Goal: Task Accomplishment & Management: Manage account settings

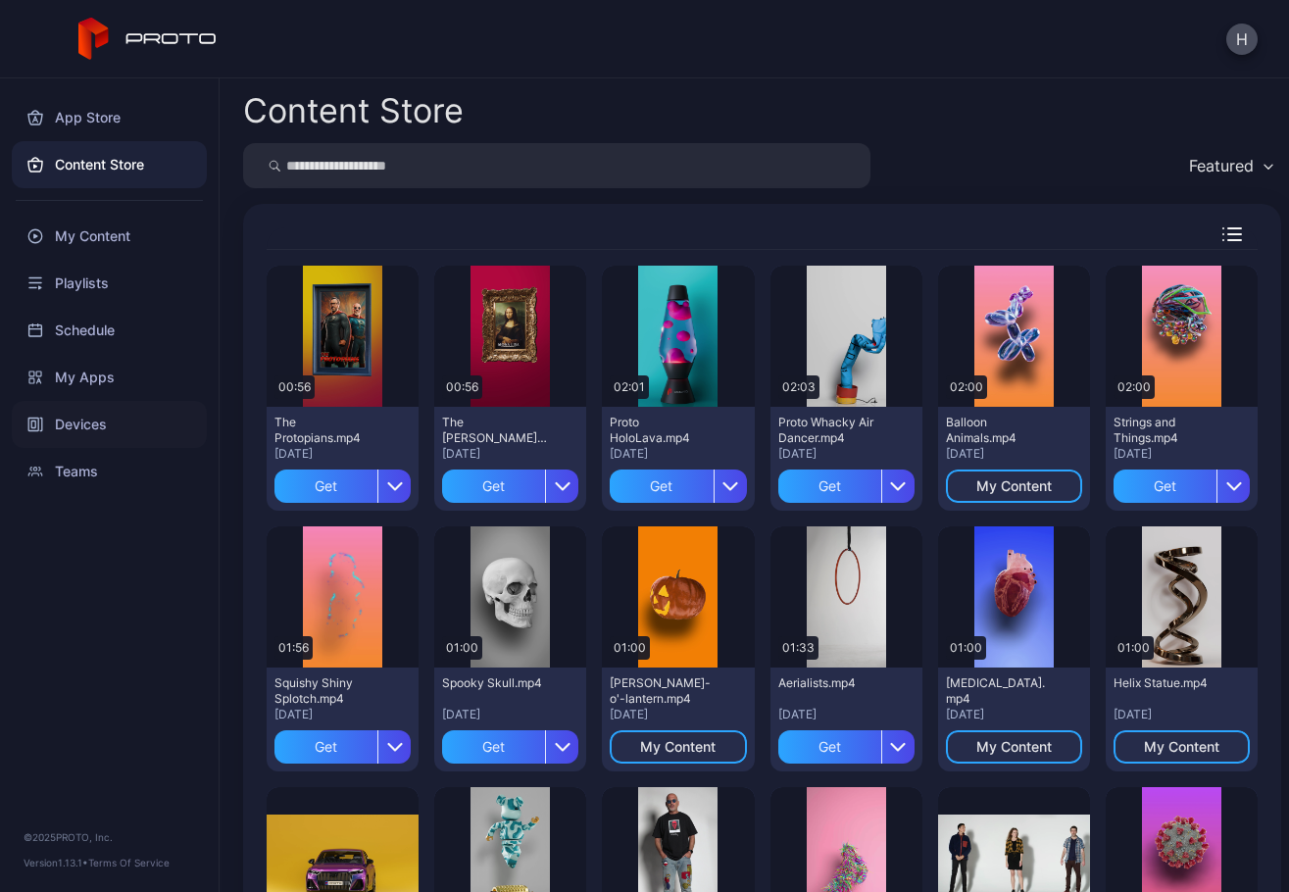
click at [76, 420] on div "Devices" at bounding box center [109, 424] width 195 height 47
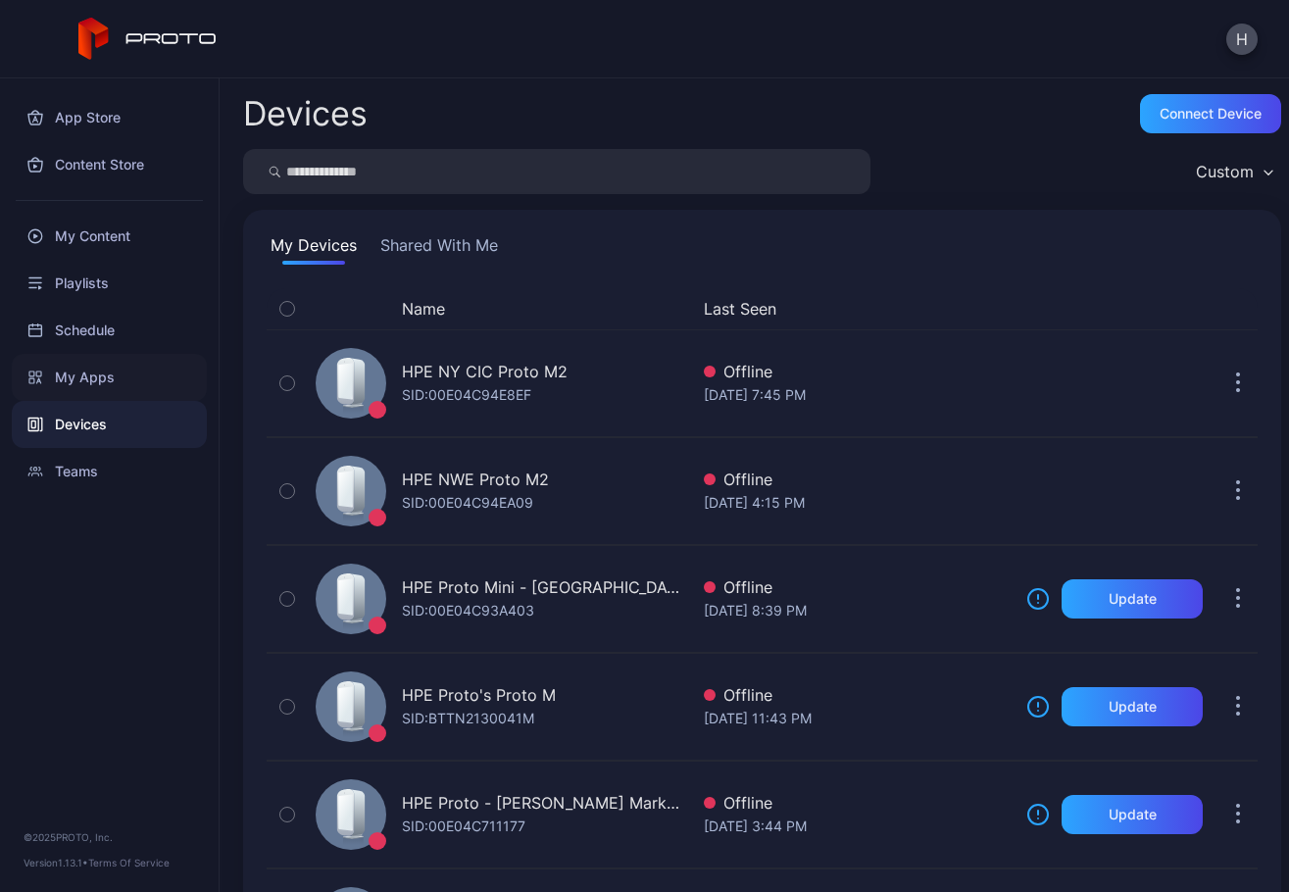
click at [98, 380] on div "My Apps" at bounding box center [109, 377] width 195 height 47
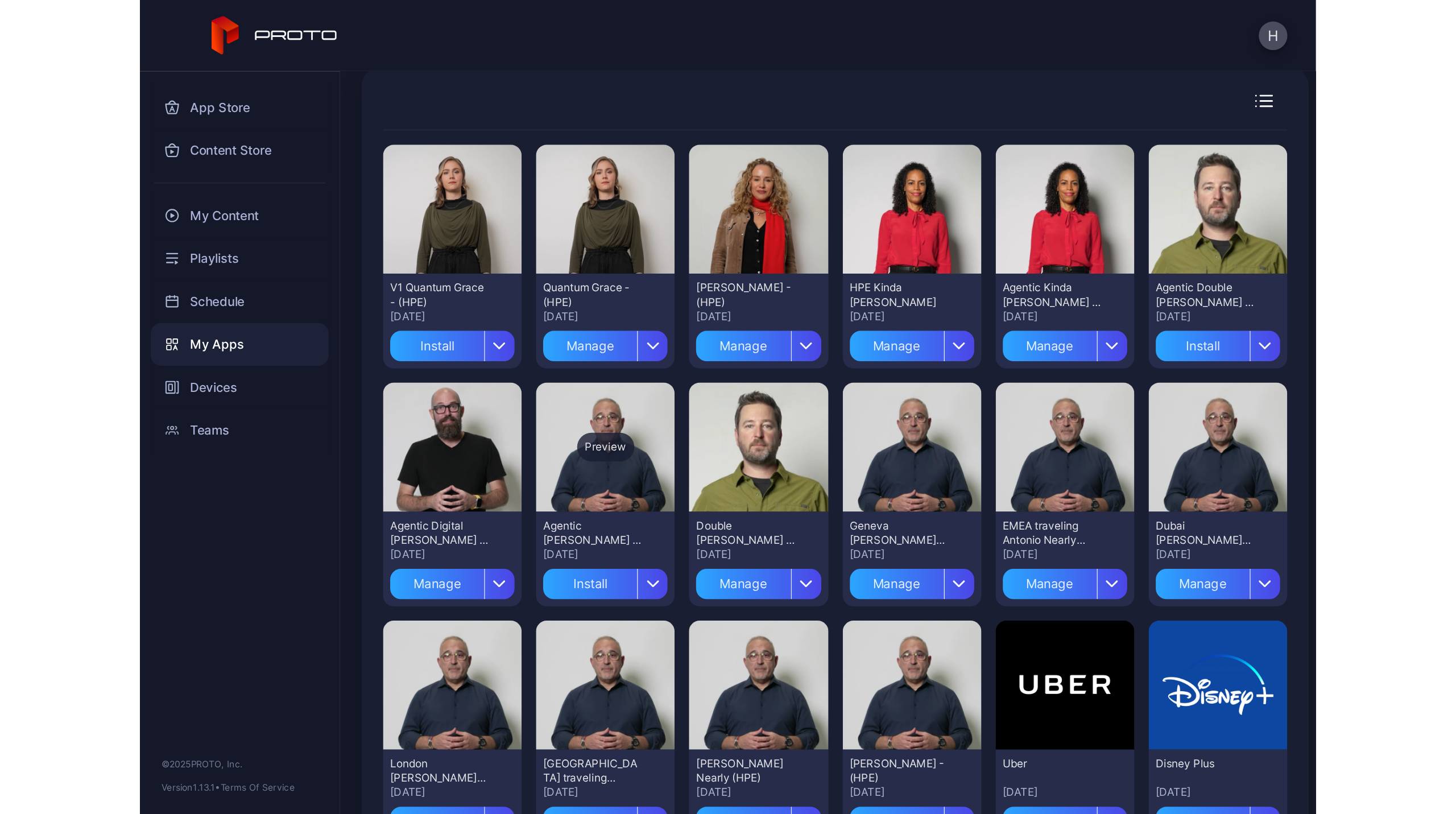
scroll to position [57, 0]
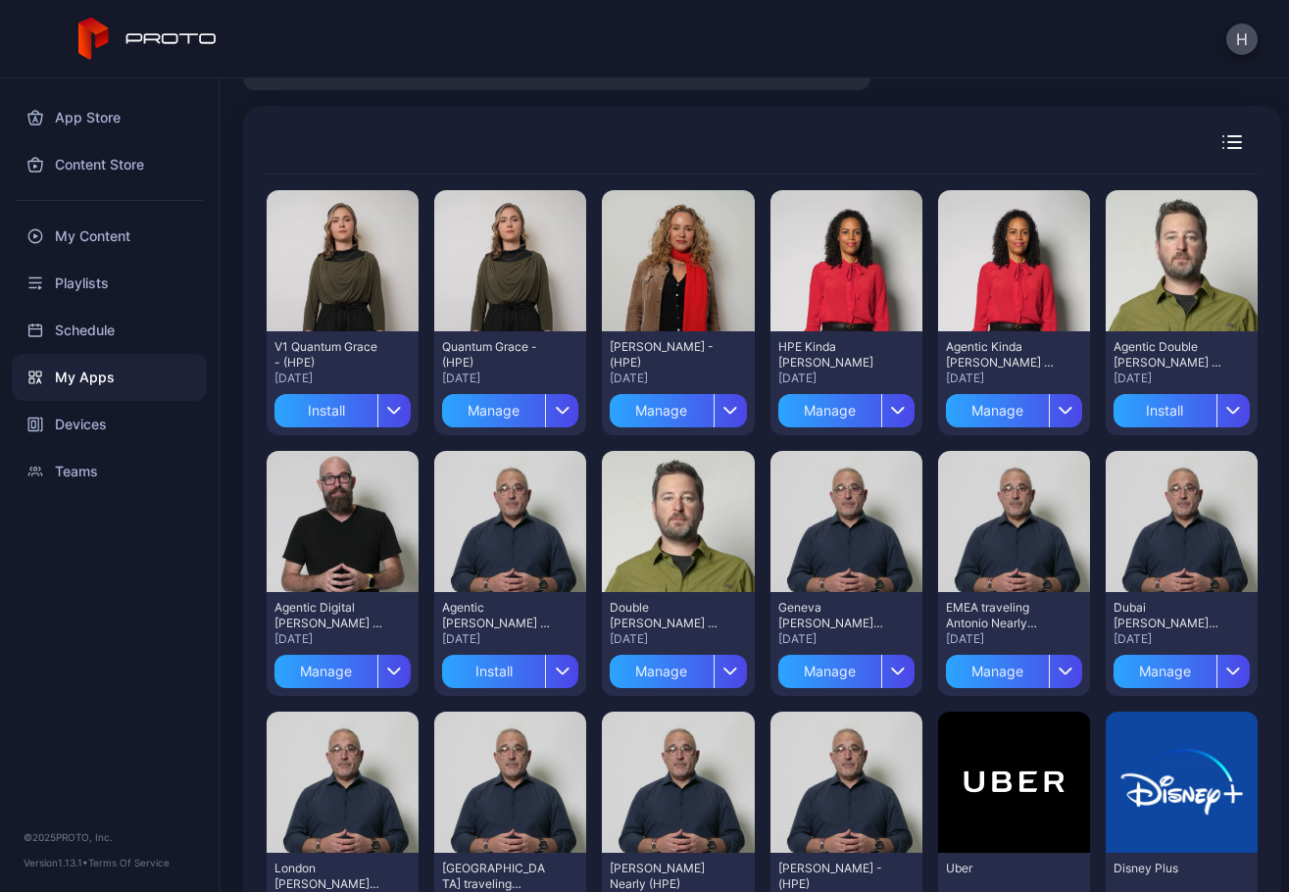
click at [312, 41] on div "H" at bounding box center [644, 39] width 1289 height 78
click at [387, 675] on icon "button" at bounding box center [394, 672] width 15 height 8
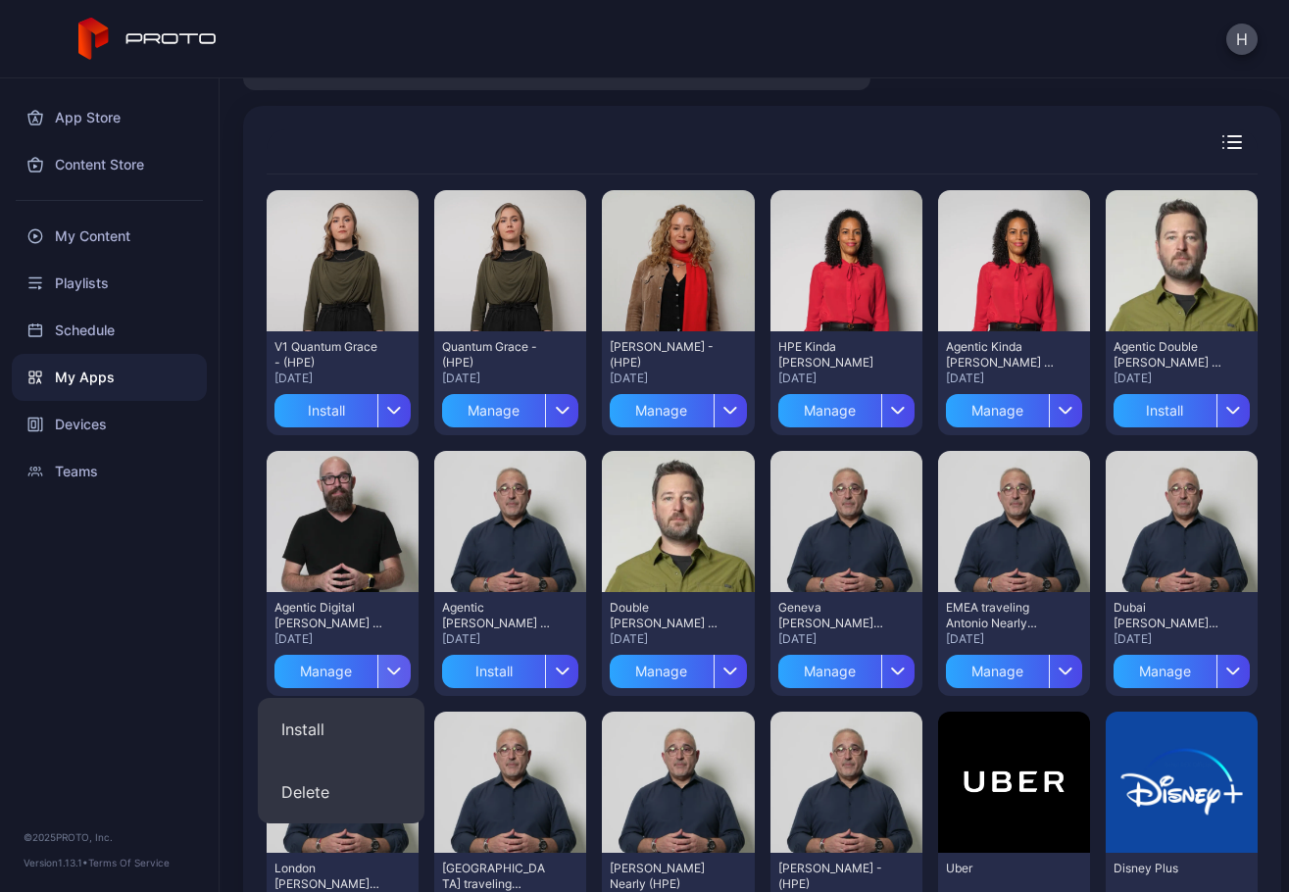
click at [387, 675] on icon "button" at bounding box center [394, 672] width 15 height 8
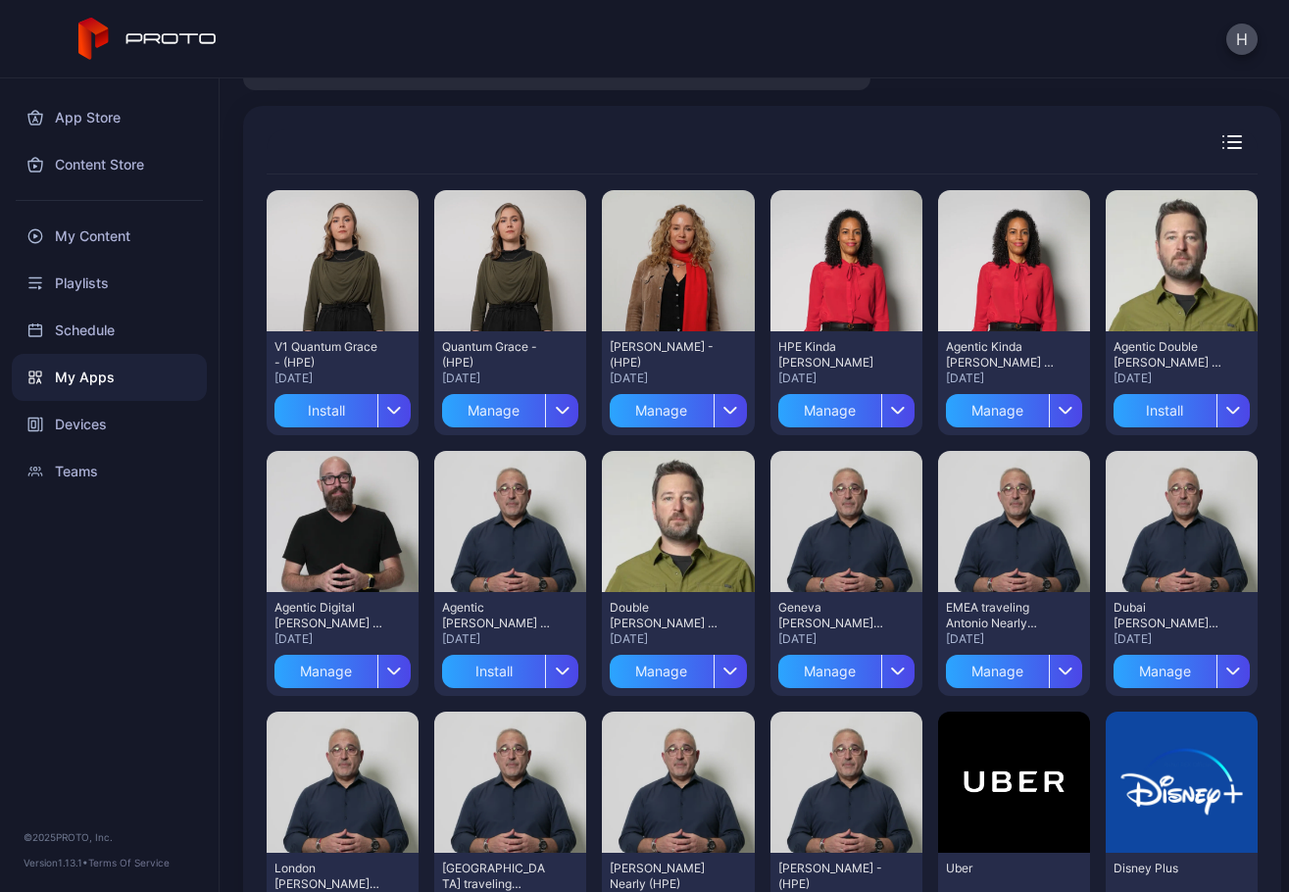
click at [1188, 70] on div "H" at bounding box center [644, 39] width 1289 height 78
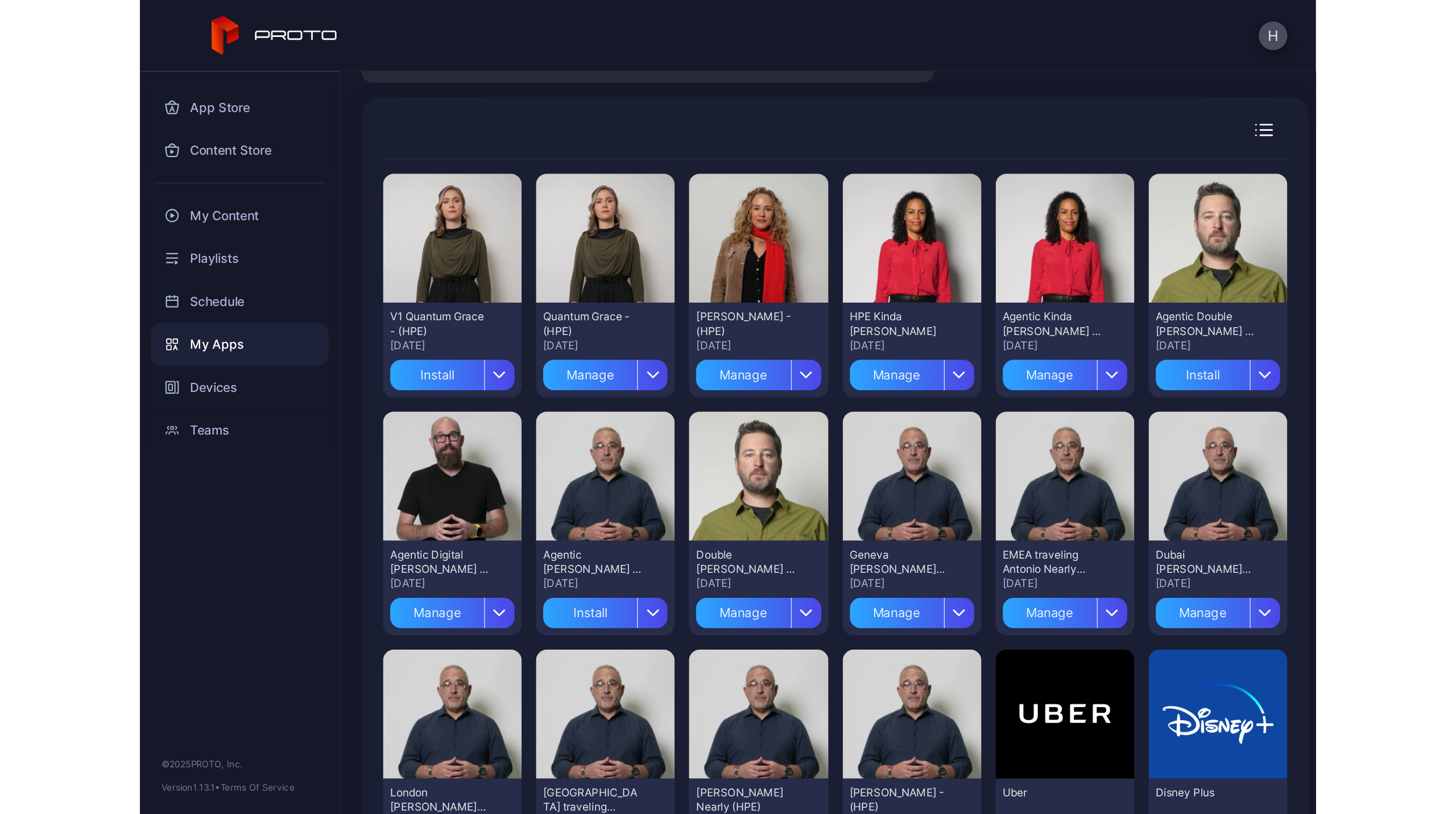
scroll to position [0, 0]
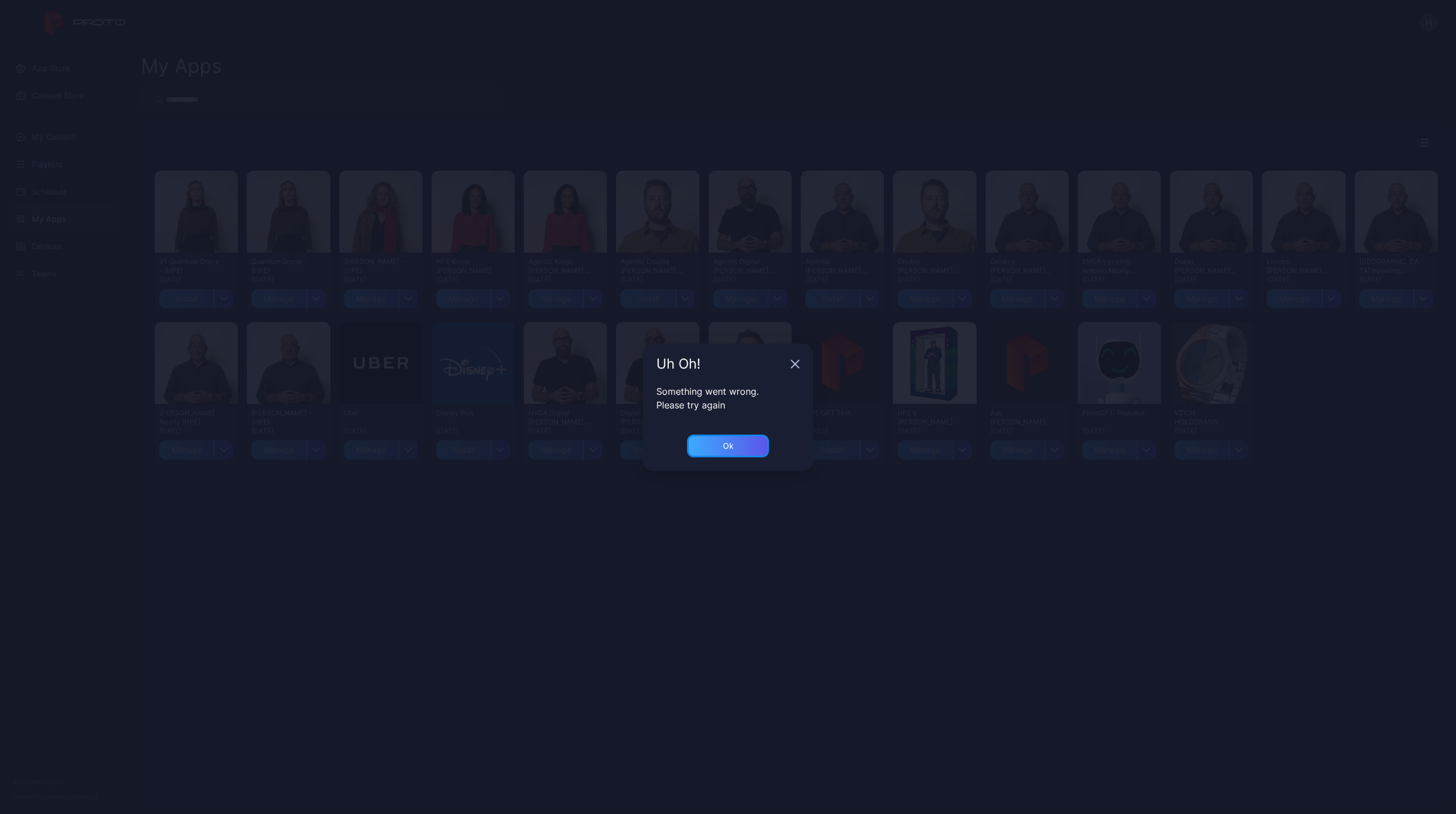
click at [739, 445] on div "Ok" at bounding box center [728, 446] width 82 height 23
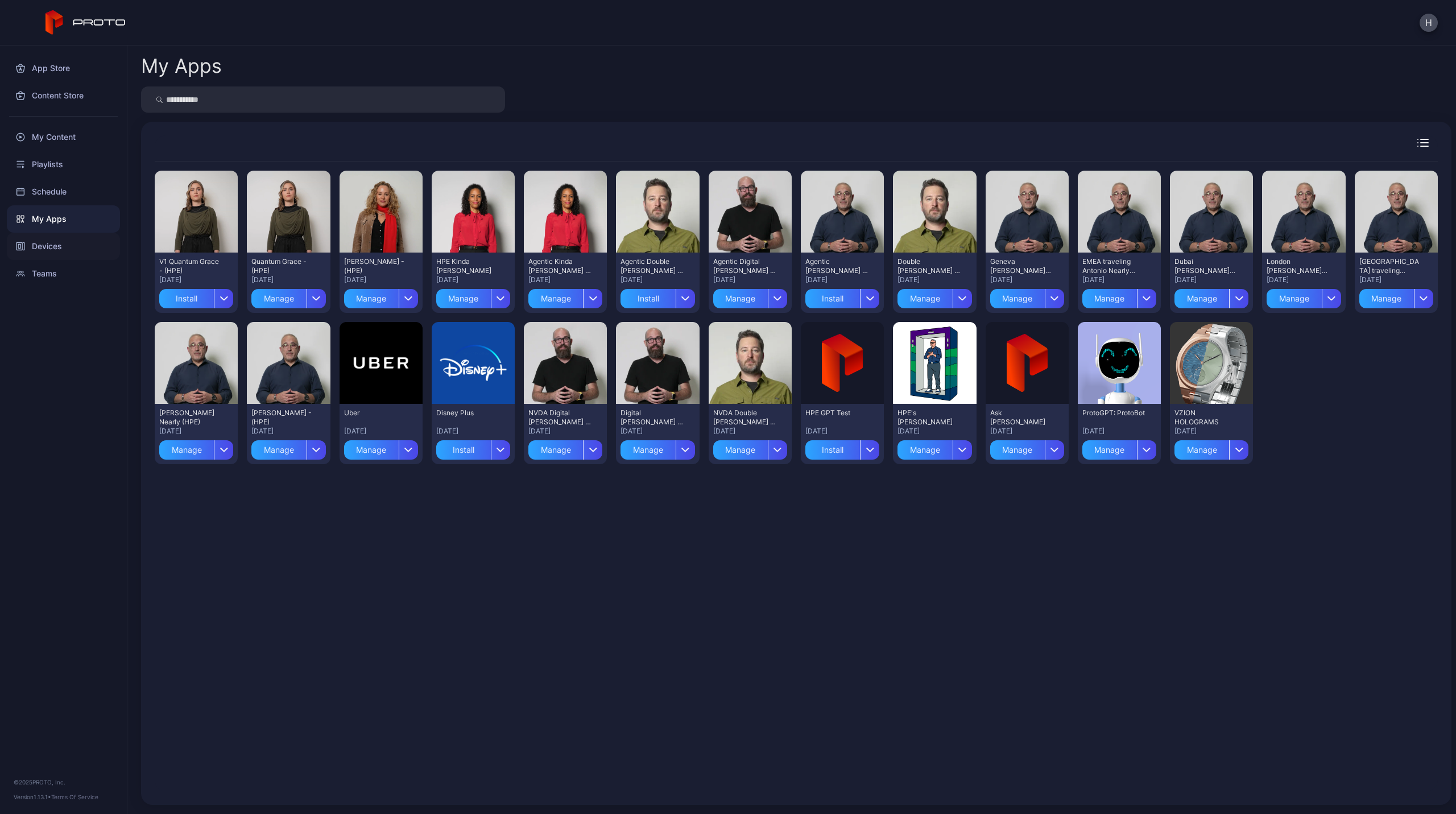
click at [64, 244] on div "Devices" at bounding box center [63, 246] width 113 height 27
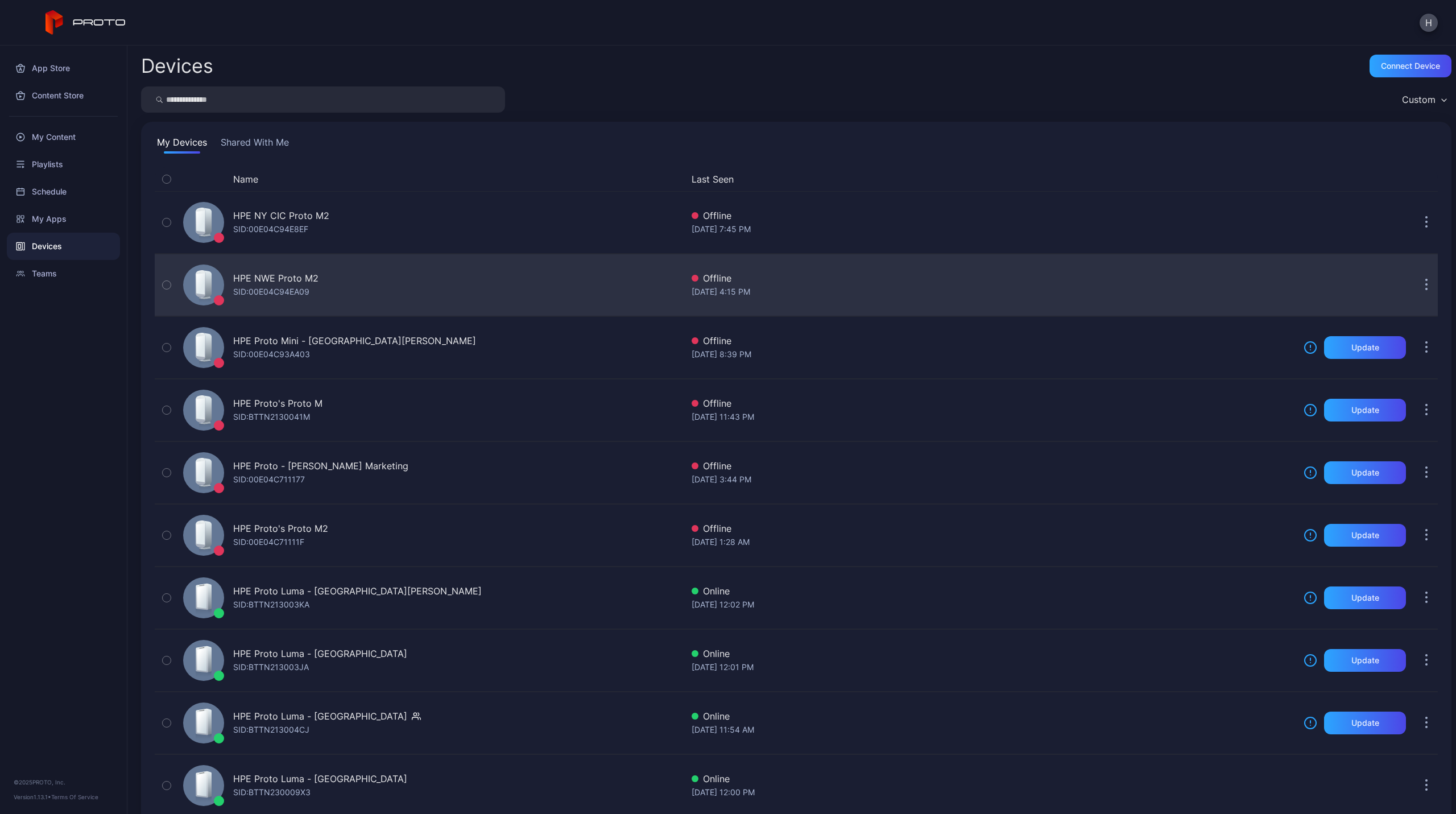
click at [260, 280] on div "HPE NWE Proto M2" at bounding box center [276, 278] width 85 height 14
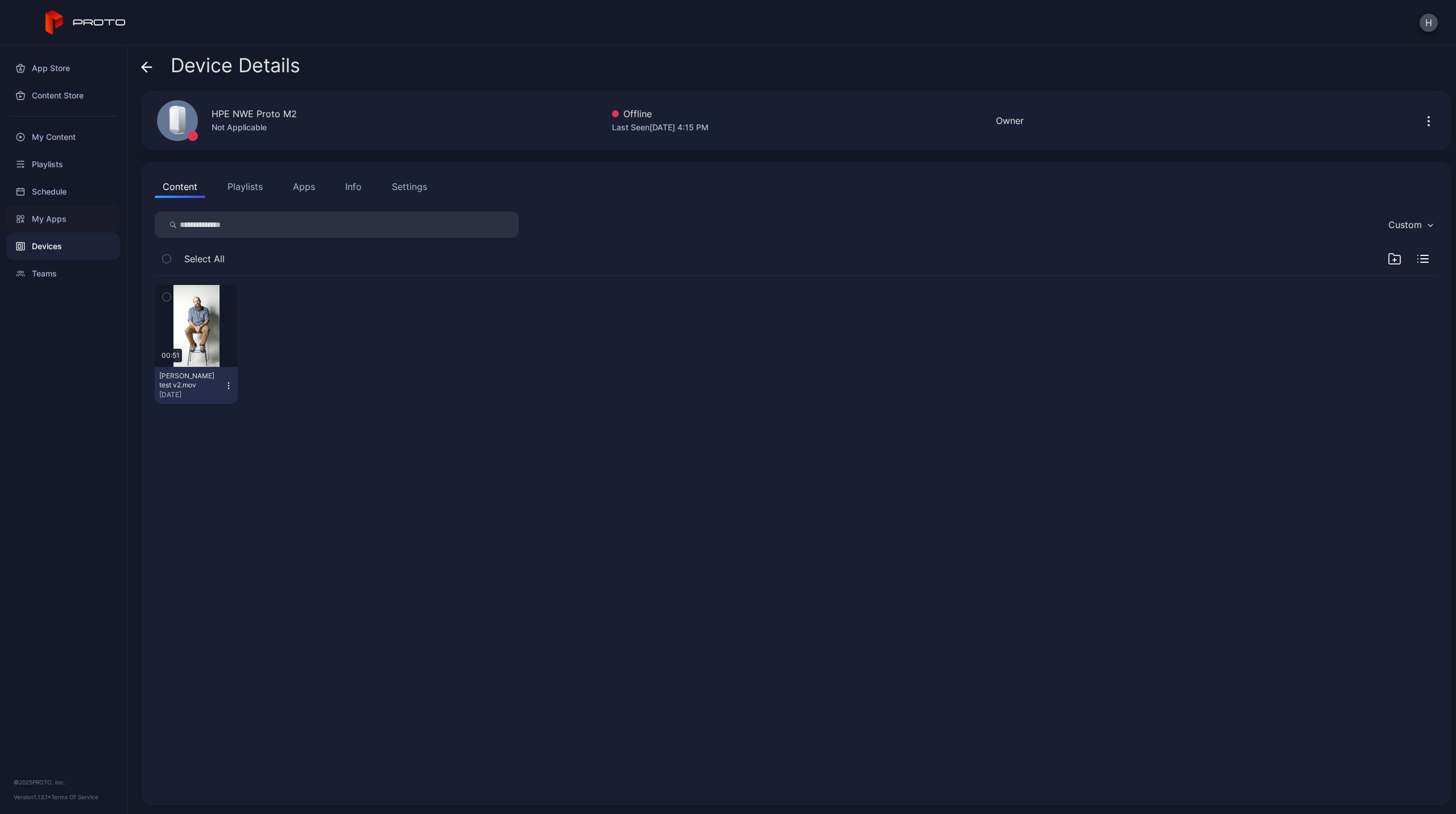
click at [38, 220] on div "My Apps" at bounding box center [63, 219] width 113 height 27
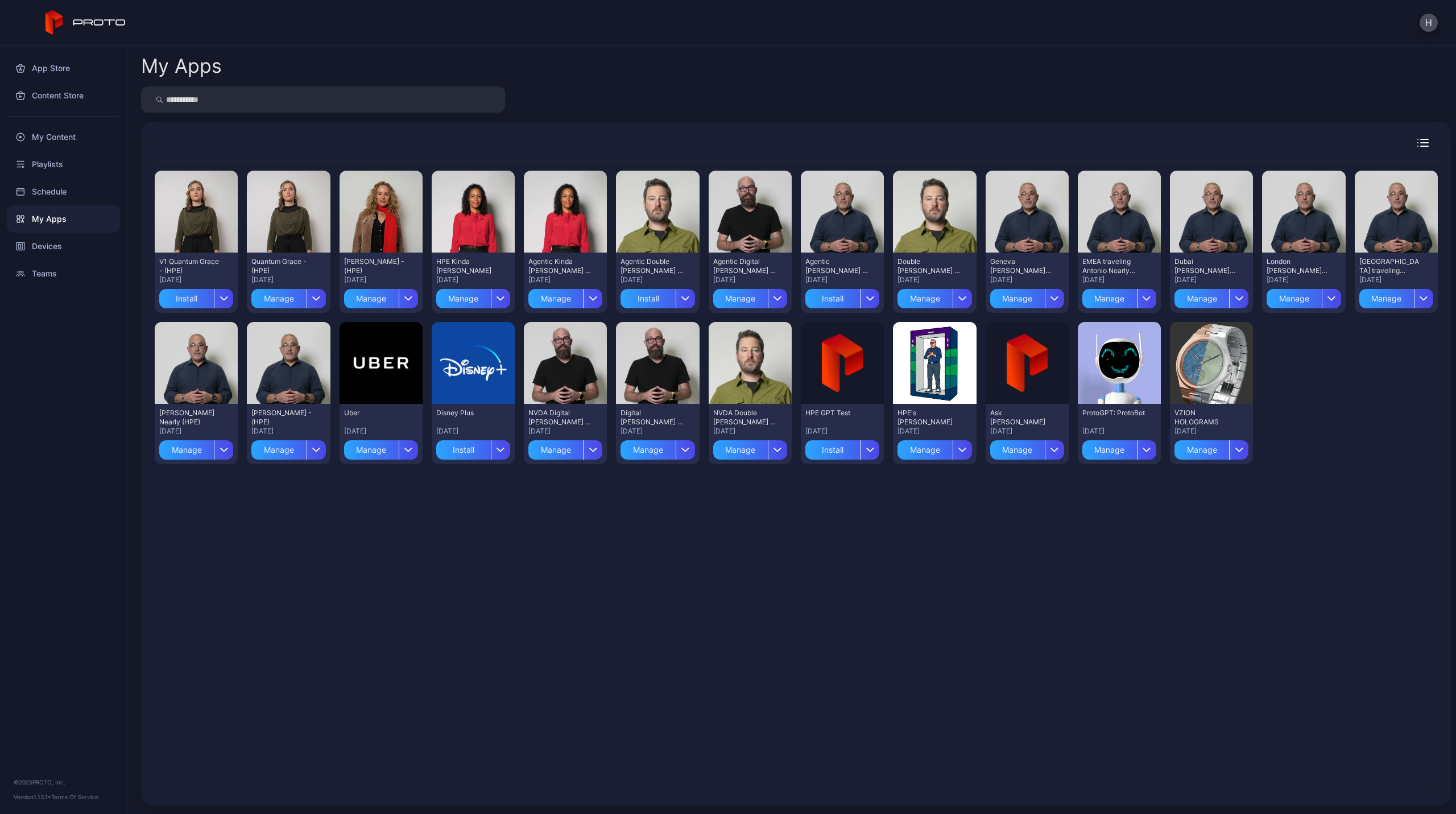
drag, startPoint x: 198, startPoint y: 238, endPoint x: 172, endPoint y: 153, distance: 88.9
click at [172, 153] on div "Preview V1 Quantum Grace - (HPE) [DATE] Install Preview Quantum Grace - (HPE) […" at bounding box center [796, 476] width 1302 height 648
click at [223, 297] on icon "button" at bounding box center [224, 299] width 9 height 5
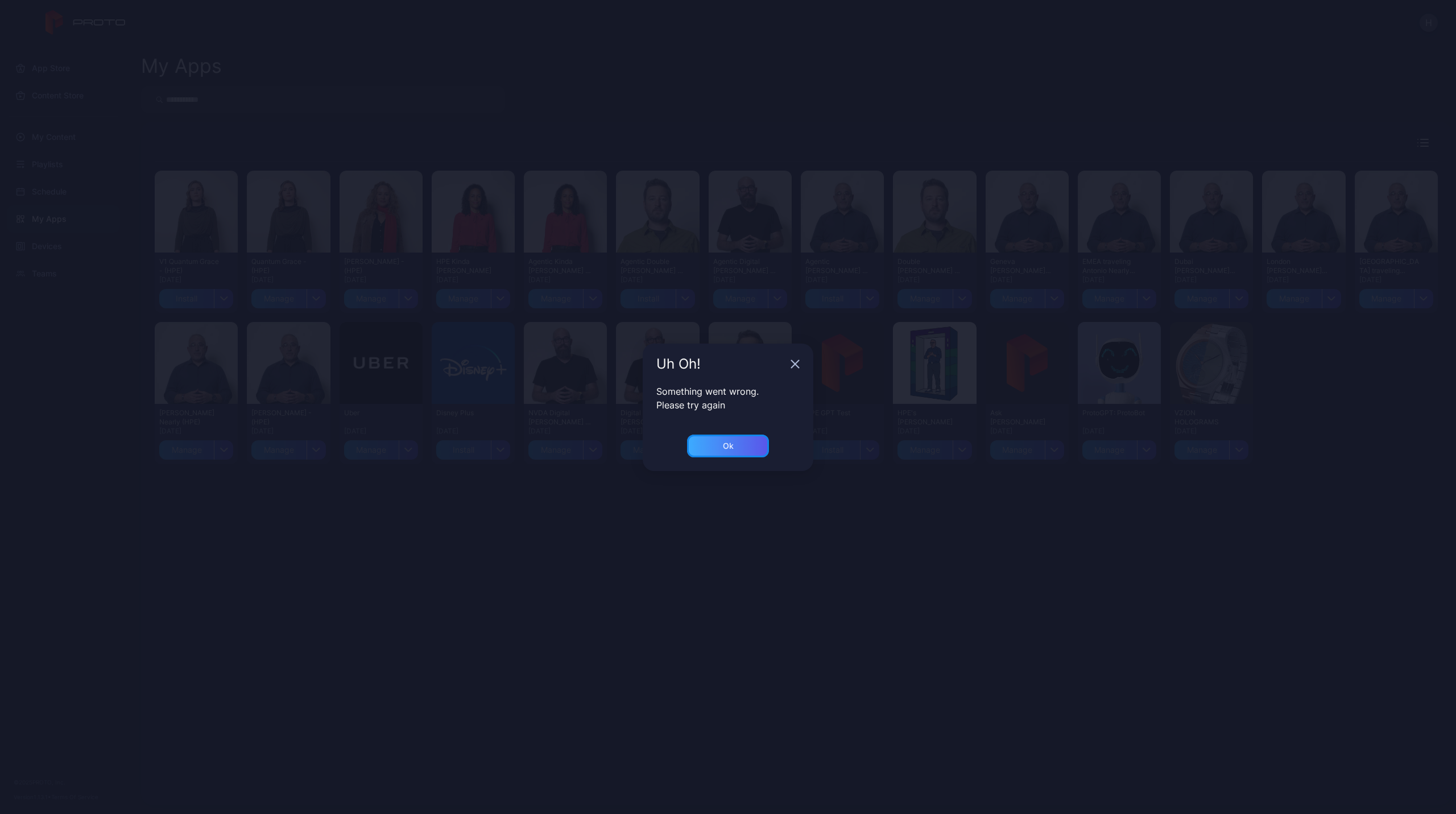
click at [702, 452] on div "Ok" at bounding box center [728, 446] width 82 height 23
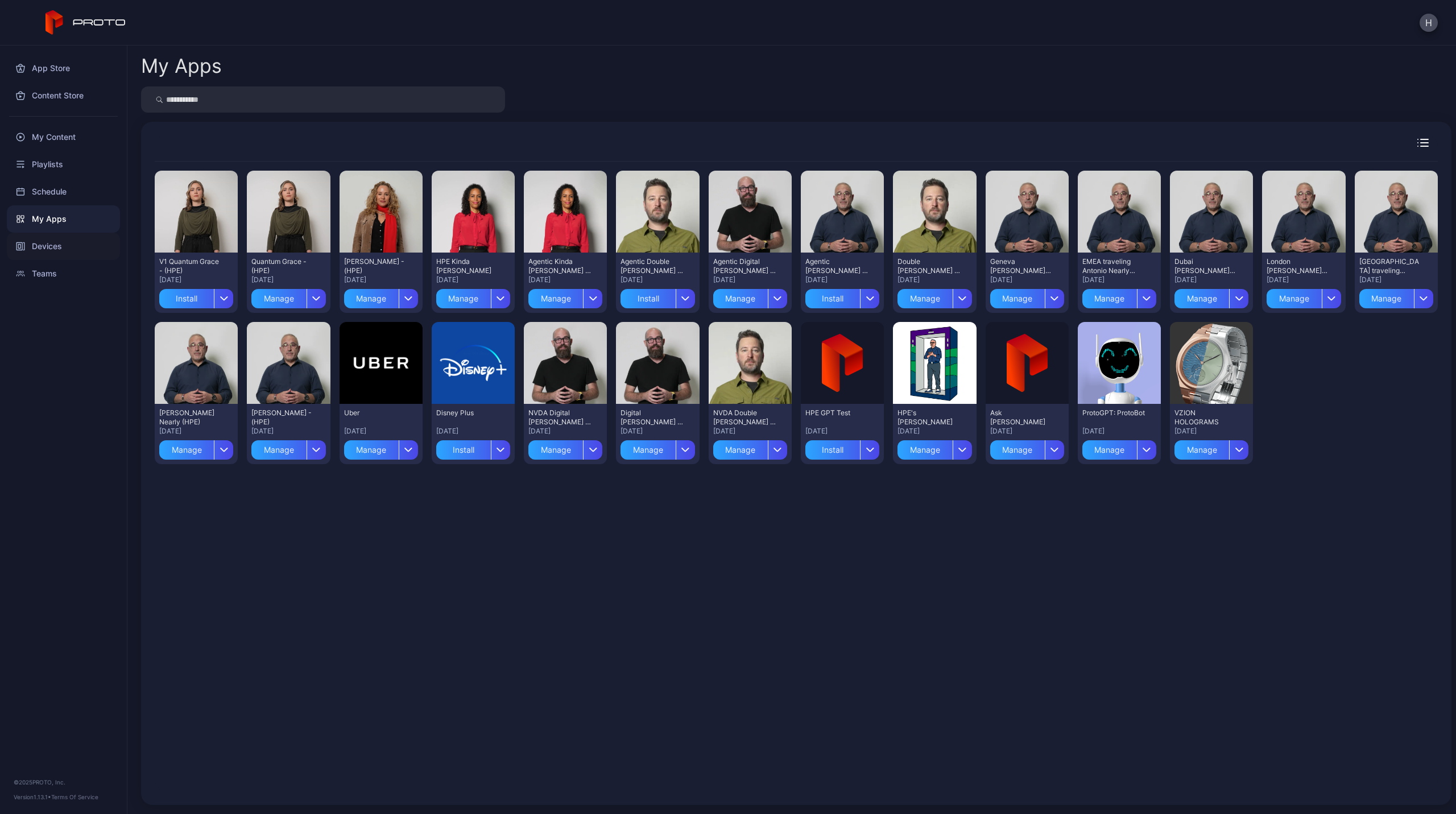
click at [53, 244] on div "Devices" at bounding box center [63, 246] width 113 height 27
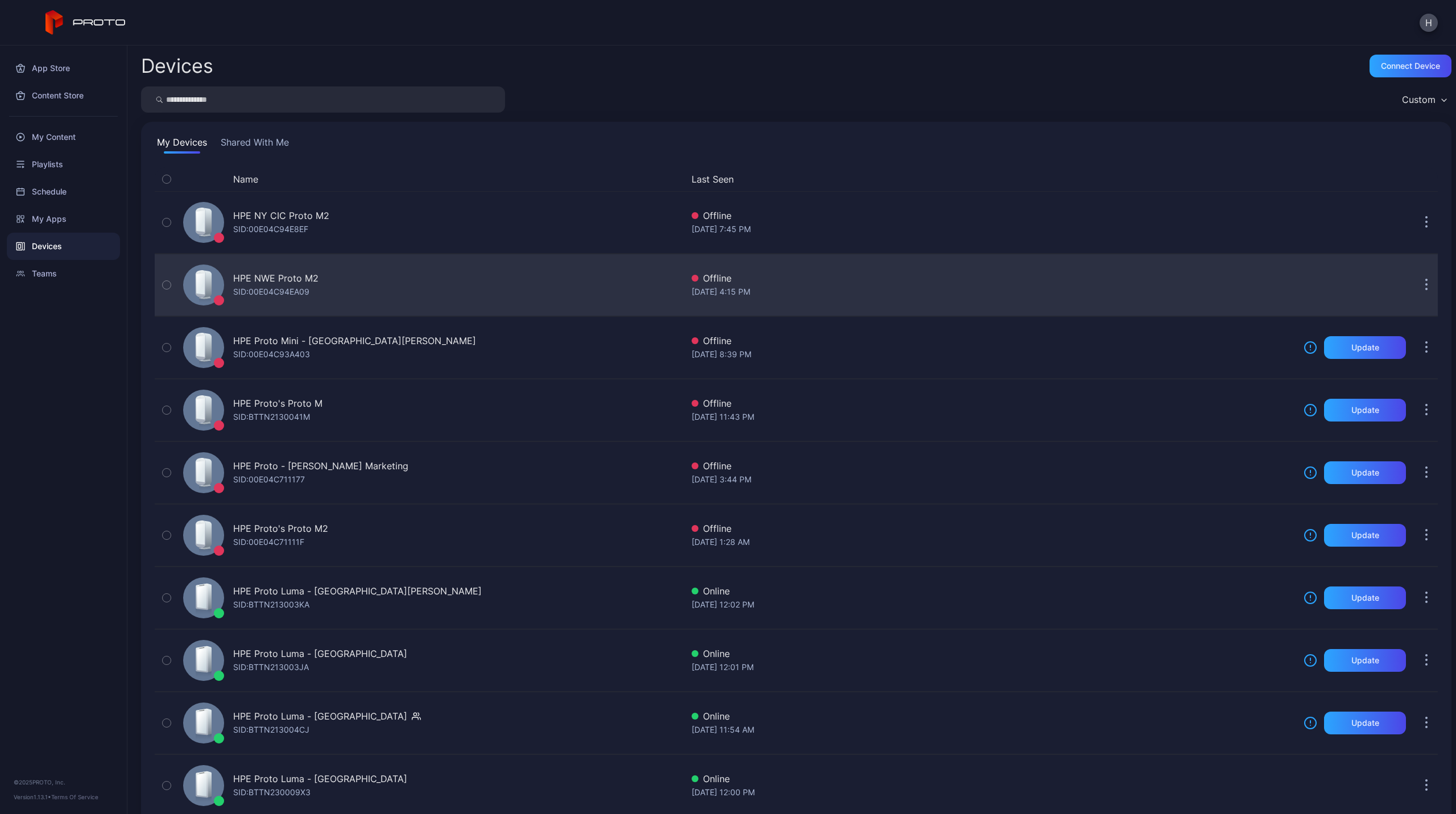
click at [306, 287] on div "SID: 00E04C94EA09" at bounding box center [271, 292] width 76 height 14
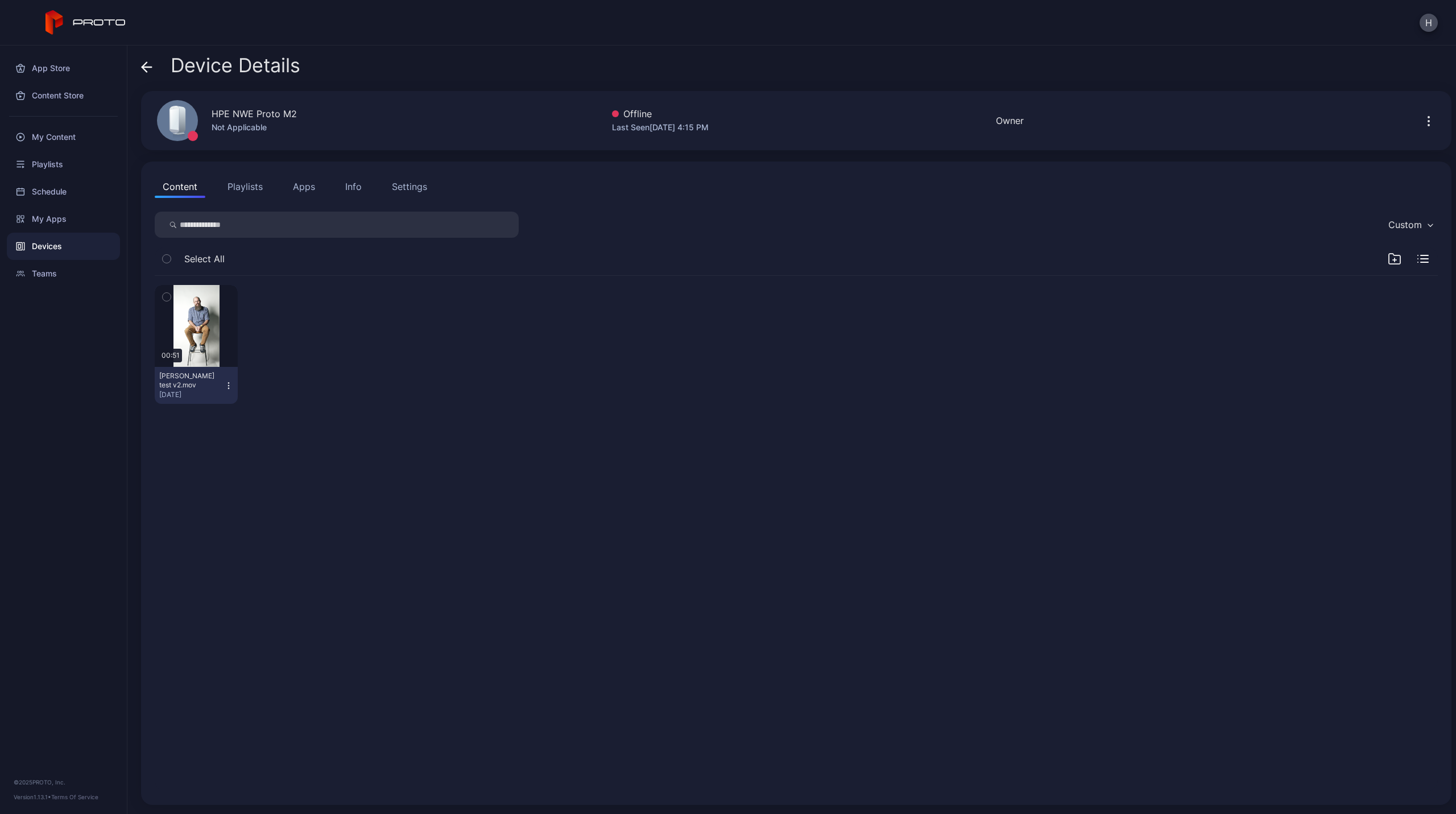
click at [299, 182] on button "Apps" at bounding box center [304, 186] width 38 height 23
click at [42, 215] on div "My Apps" at bounding box center [63, 219] width 113 height 27
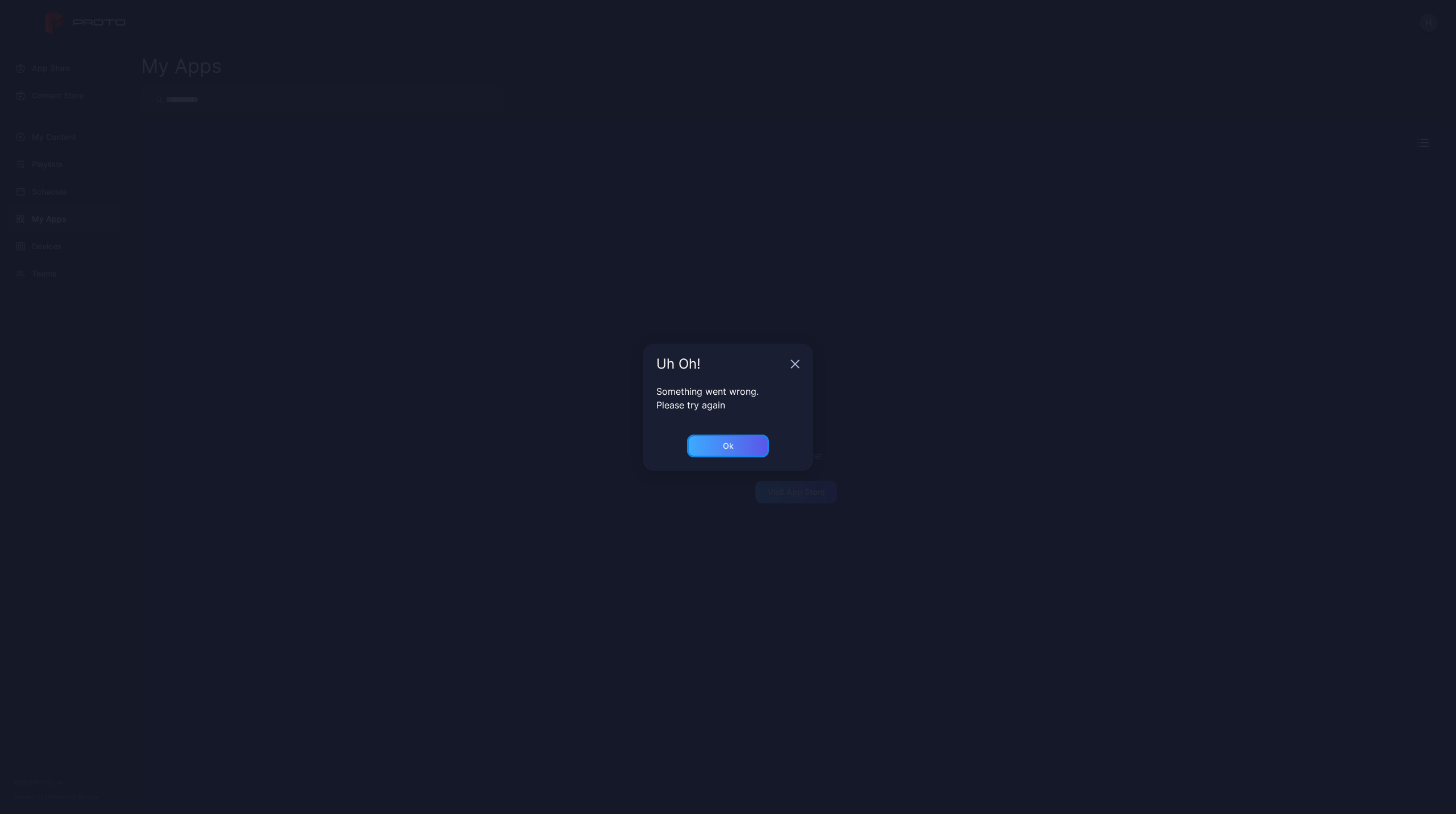
click at [748, 450] on div "Ok" at bounding box center [728, 446] width 82 height 23
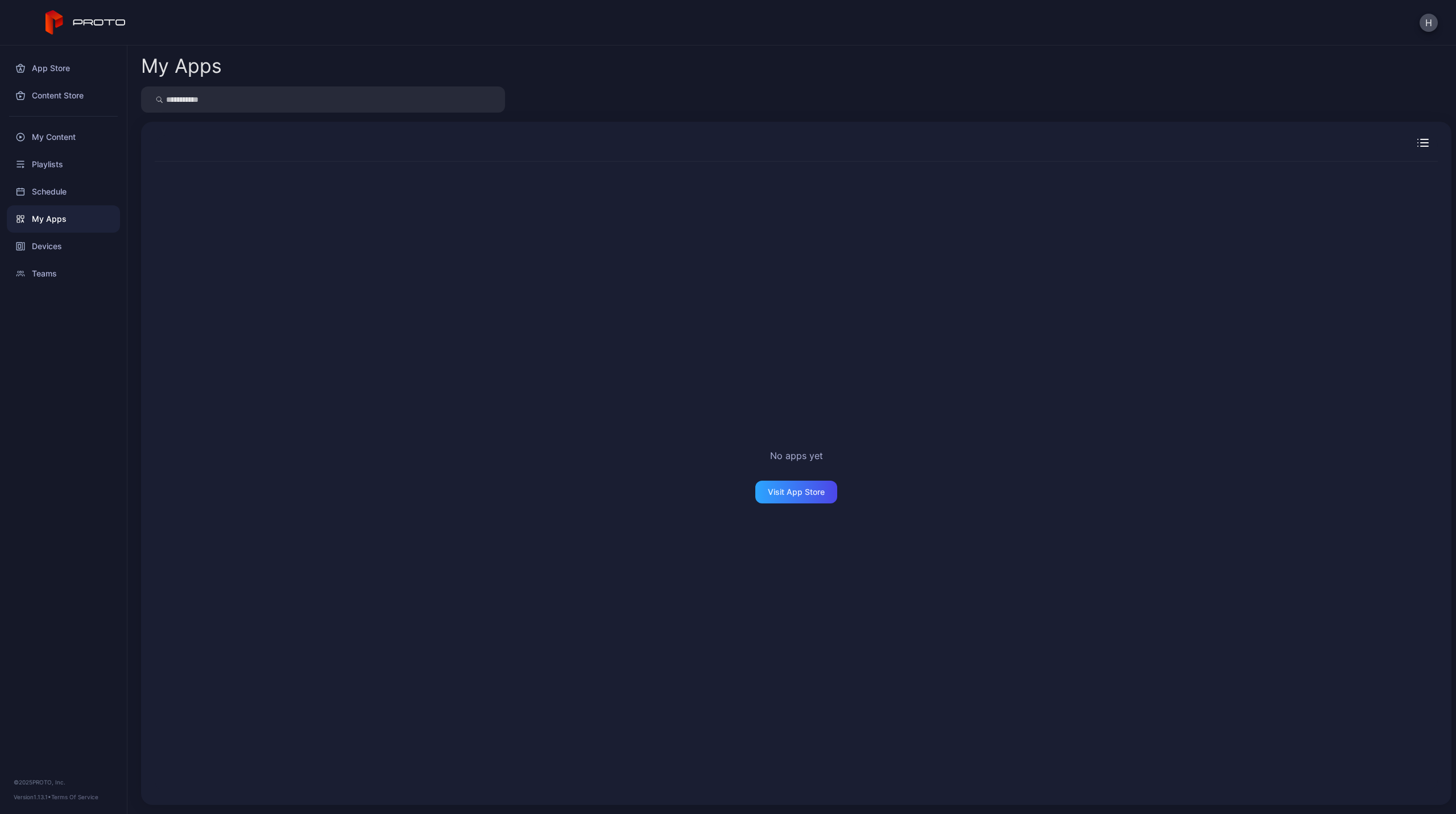
click at [67, 223] on div "My Apps" at bounding box center [63, 219] width 113 height 27
click at [35, 161] on div "Playlists" at bounding box center [63, 164] width 113 height 27
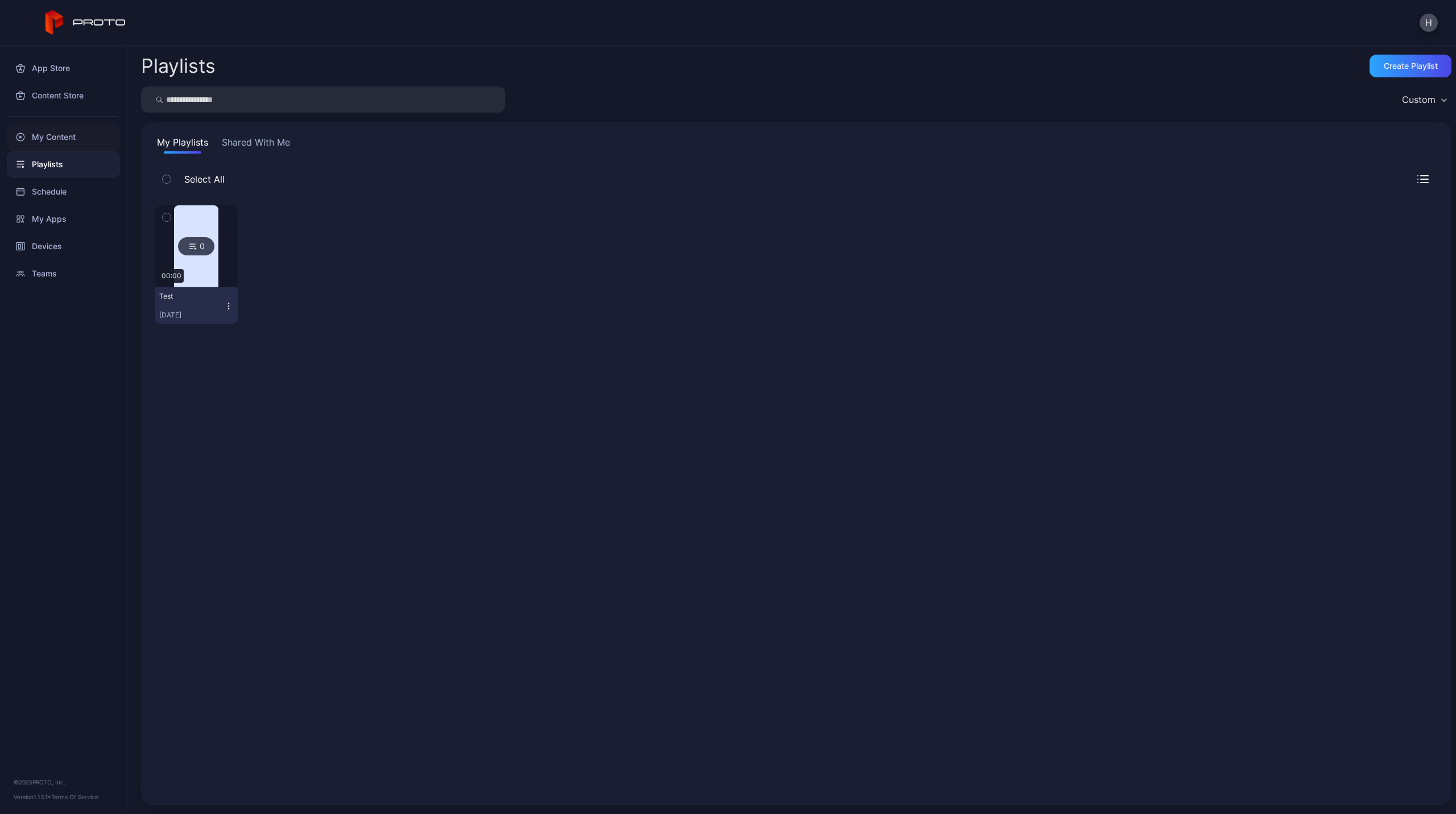
click at [43, 135] on div "My Content" at bounding box center [63, 137] width 113 height 27
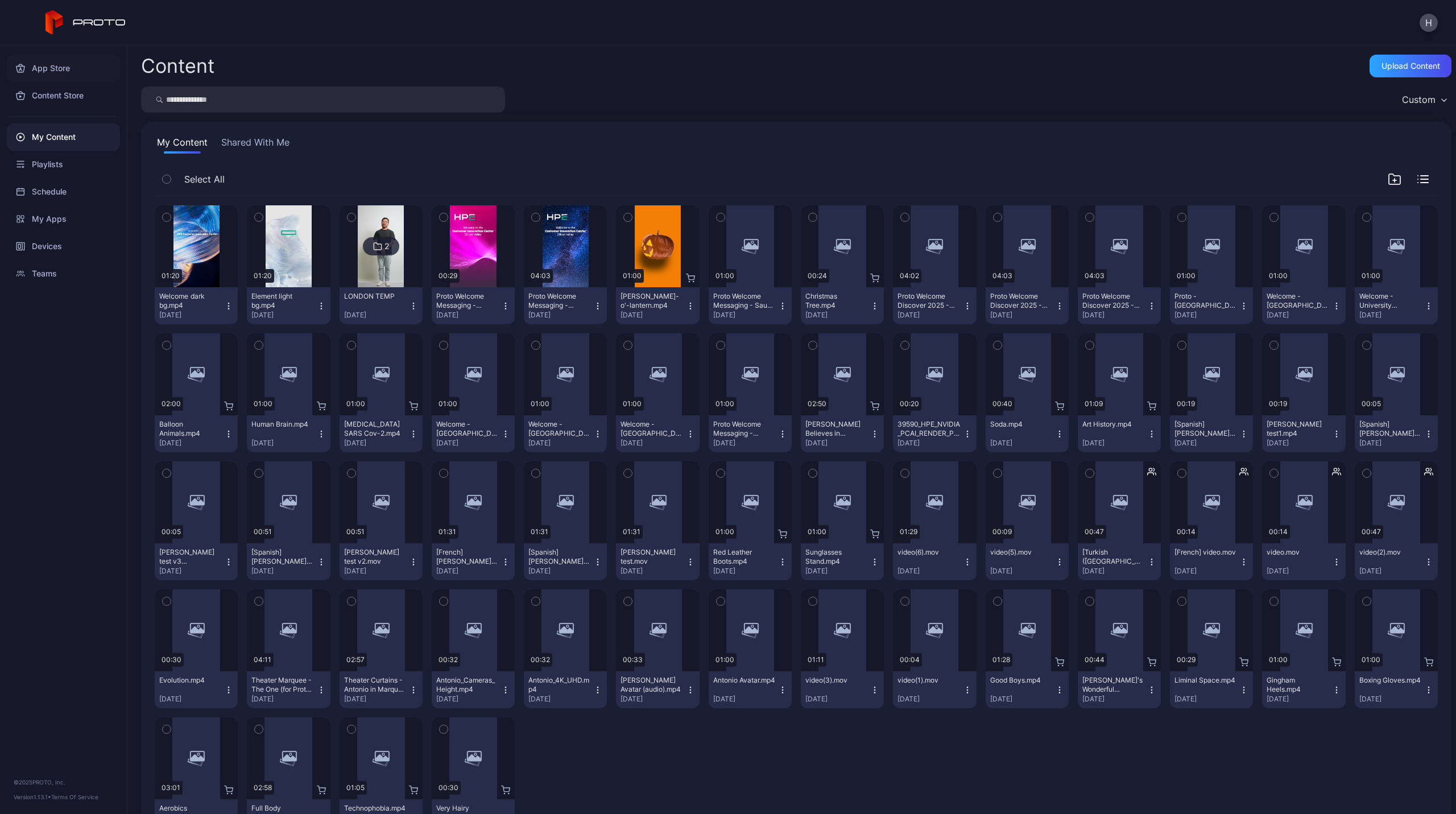
click at [48, 72] on div "App Store" at bounding box center [63, 68] width 113 height 27
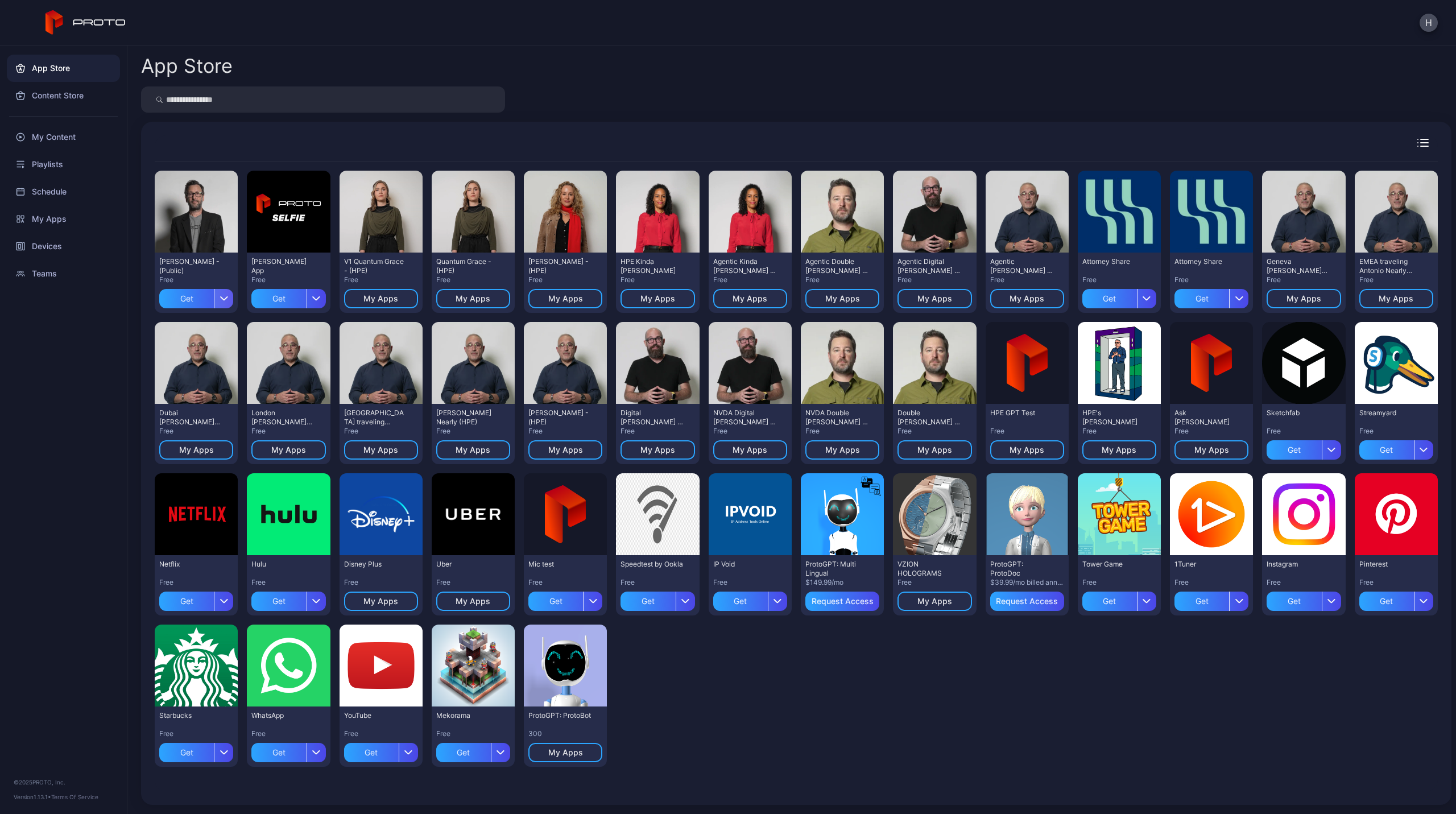
click at [225, 302] on div "button" at bounding box center [223, 298] width 19 height 19
click at [106, 341] on div "App Store Content Store My Content Playlists Schedule My Apps Devices Teams © 2…" at bounding box center [64, 429] width 128 height 769
click at [44, 238] on div "Devices" at bounding box center [63, 246] width 113 height 27
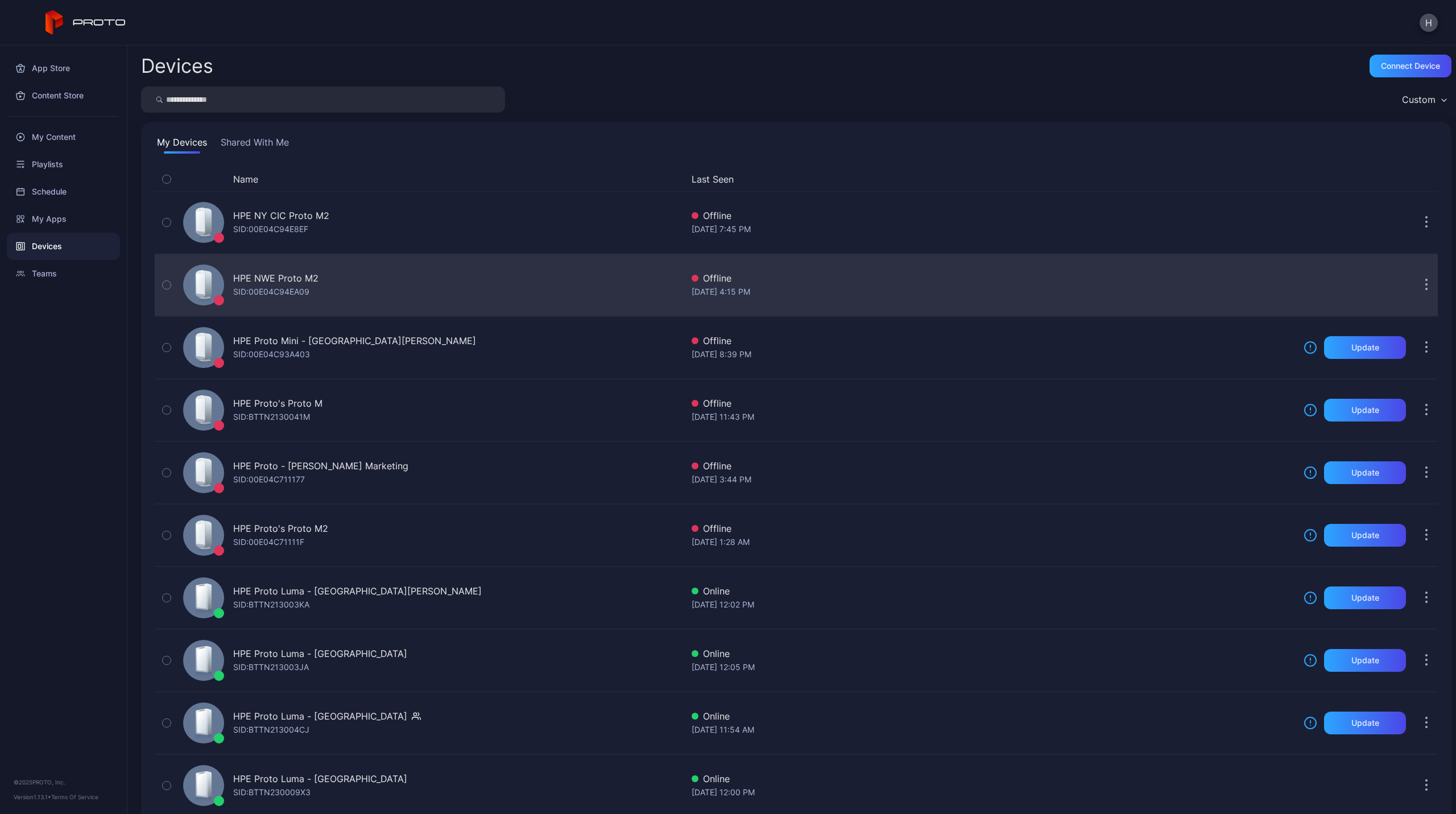
click at [270, 270] on div "HPE NWE Proto M2 SID: 00E04C94EA09" at bounding box center [430, 285] width 504 height 57
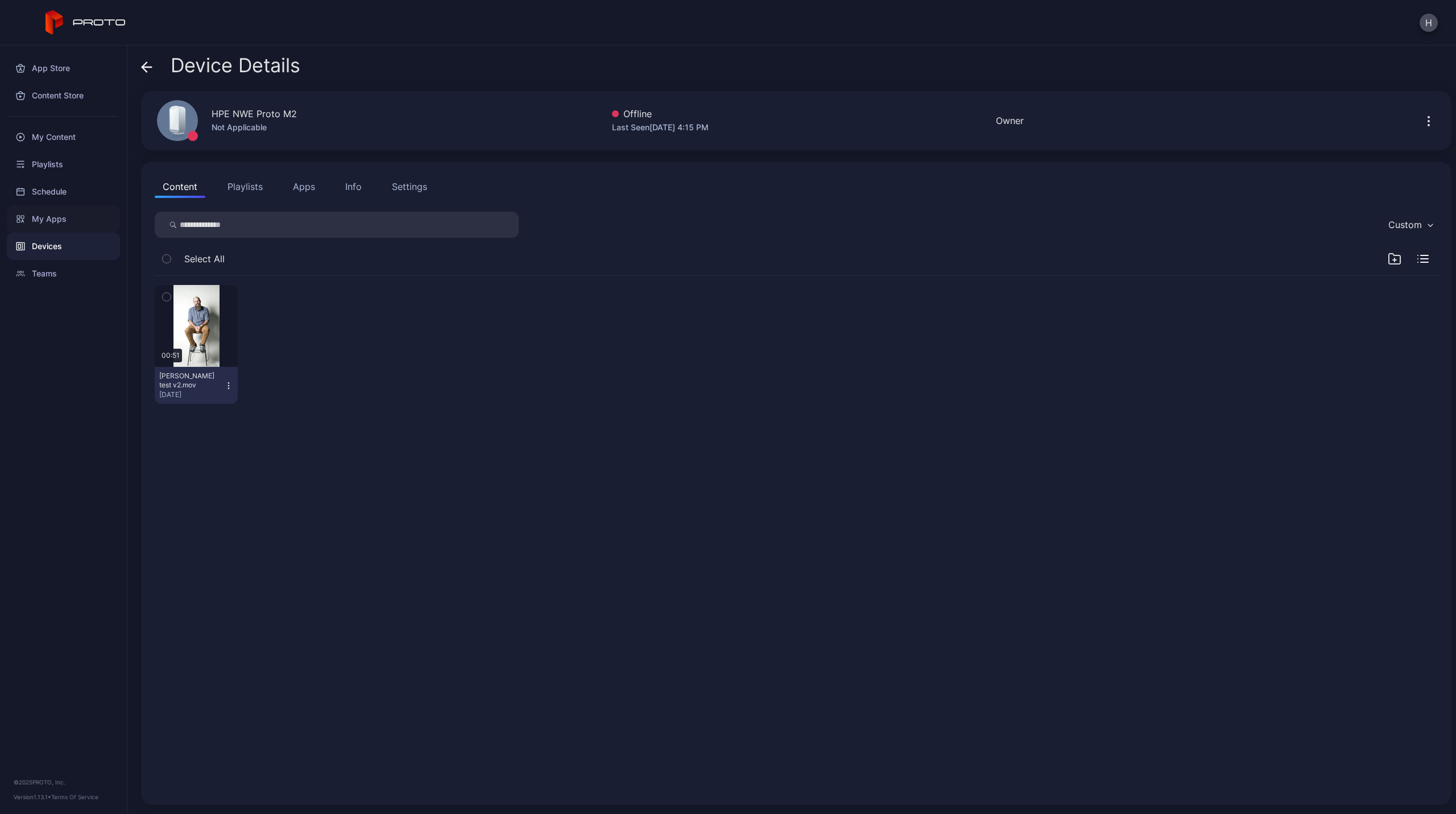
click at [45, 214] on div "My Apps" at bounding box center [63, 219] width 113 height 27
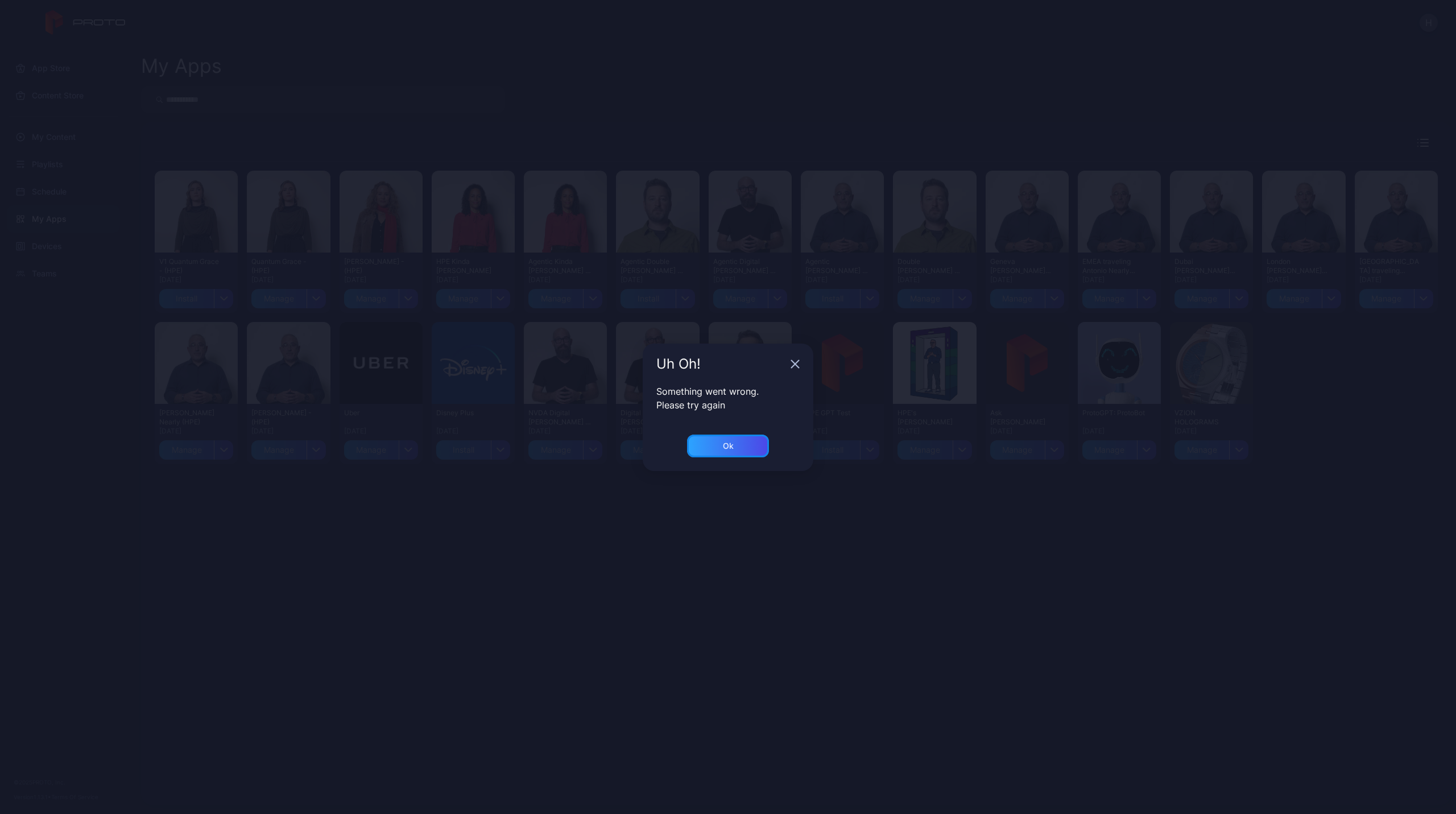
click at [723, 444] on div "Ok" at bounding box center [728, 446] width 11 height 9
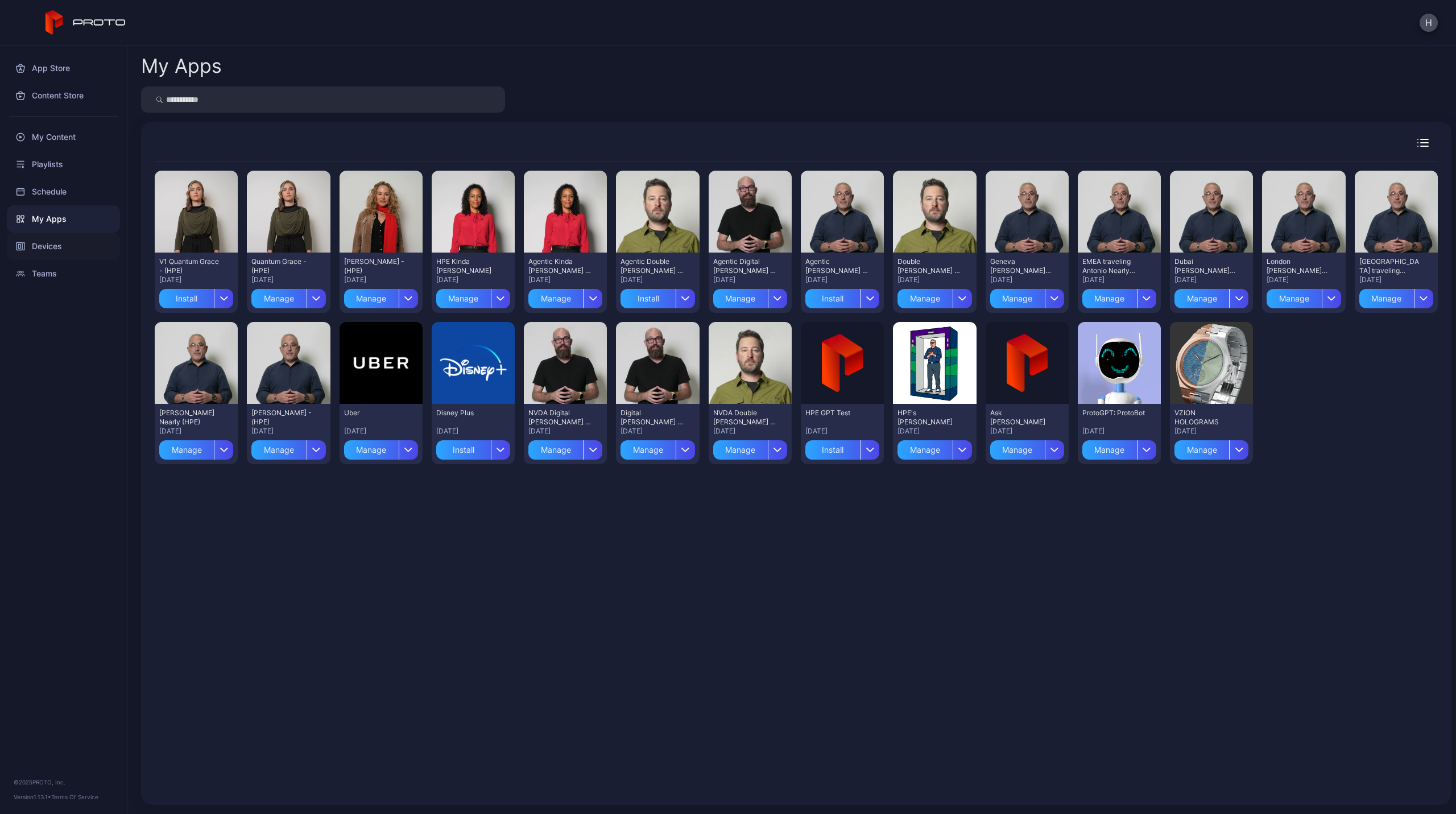
click at [38, 244] on div "Devices" at bounding box center [63, 246] width 113 height 27
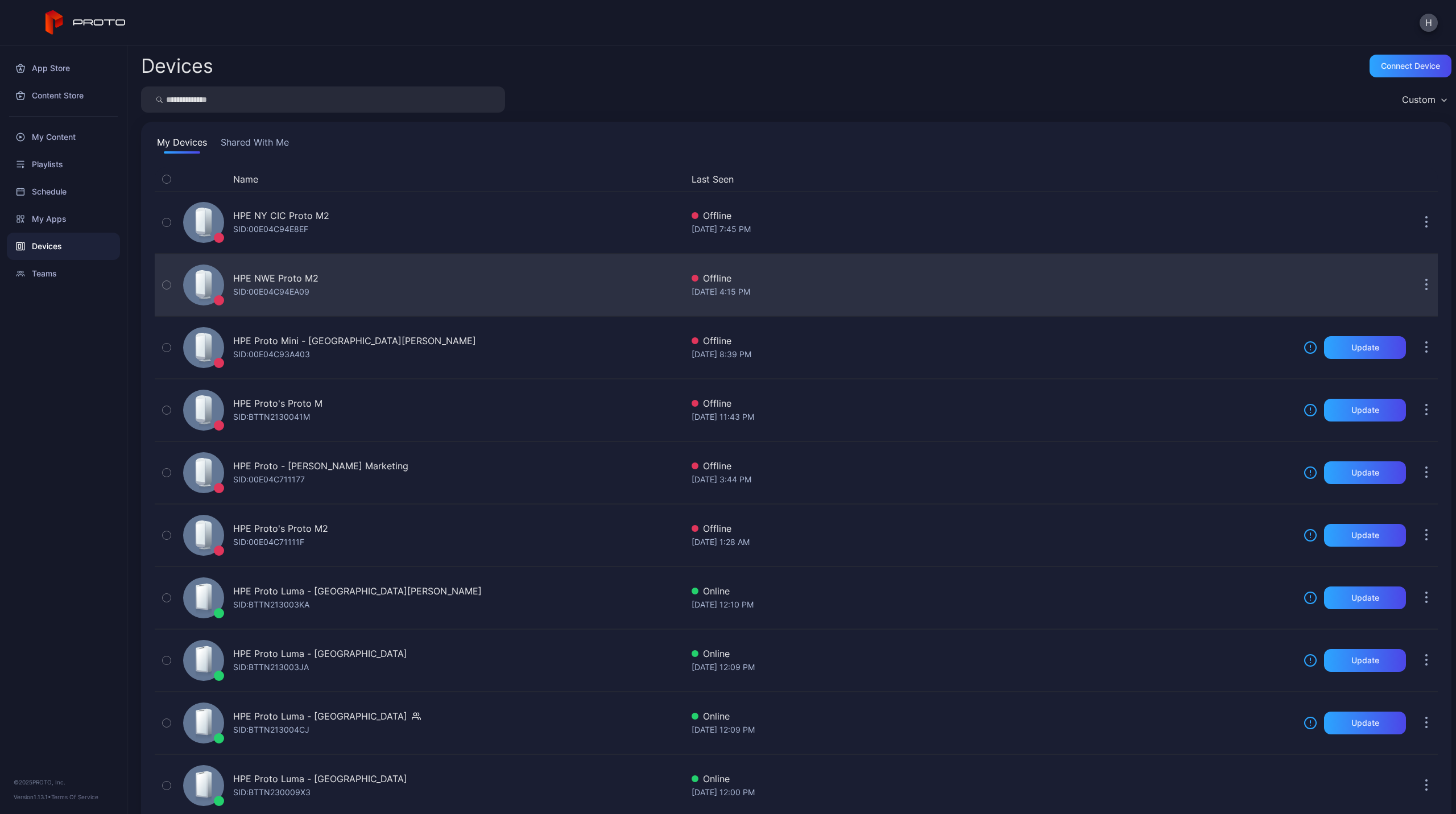
click at [277, 277] on div "HPE NWE Proto M2" at bounding box center [276, 278] width 85 height 14
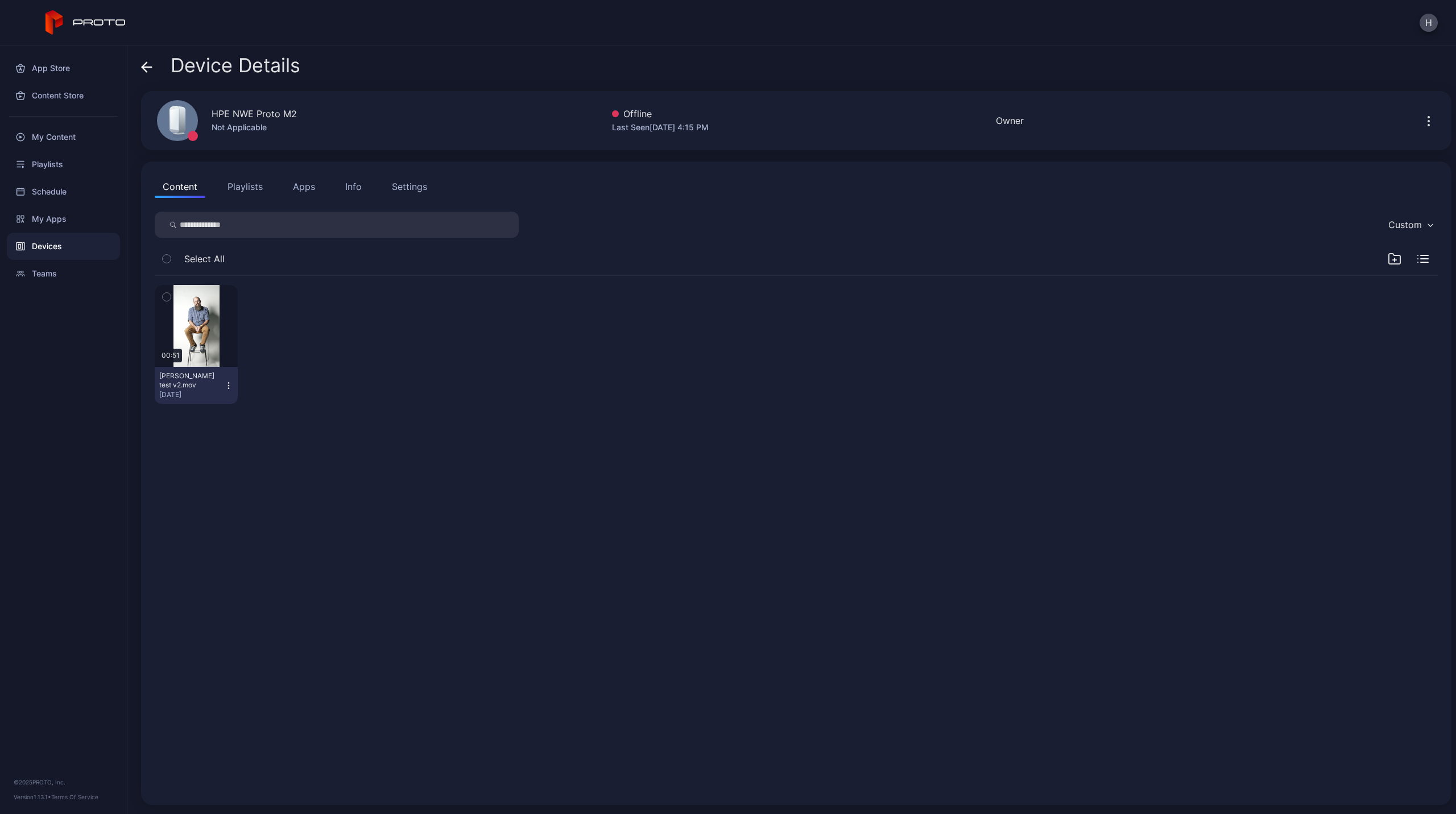
click at [306, 186] on button "Apps" at bounding box center [304, 186] width 38 height 23
click at [48, 216] on div "My Apps" at bounding box center [63, 219] width 113 height 27
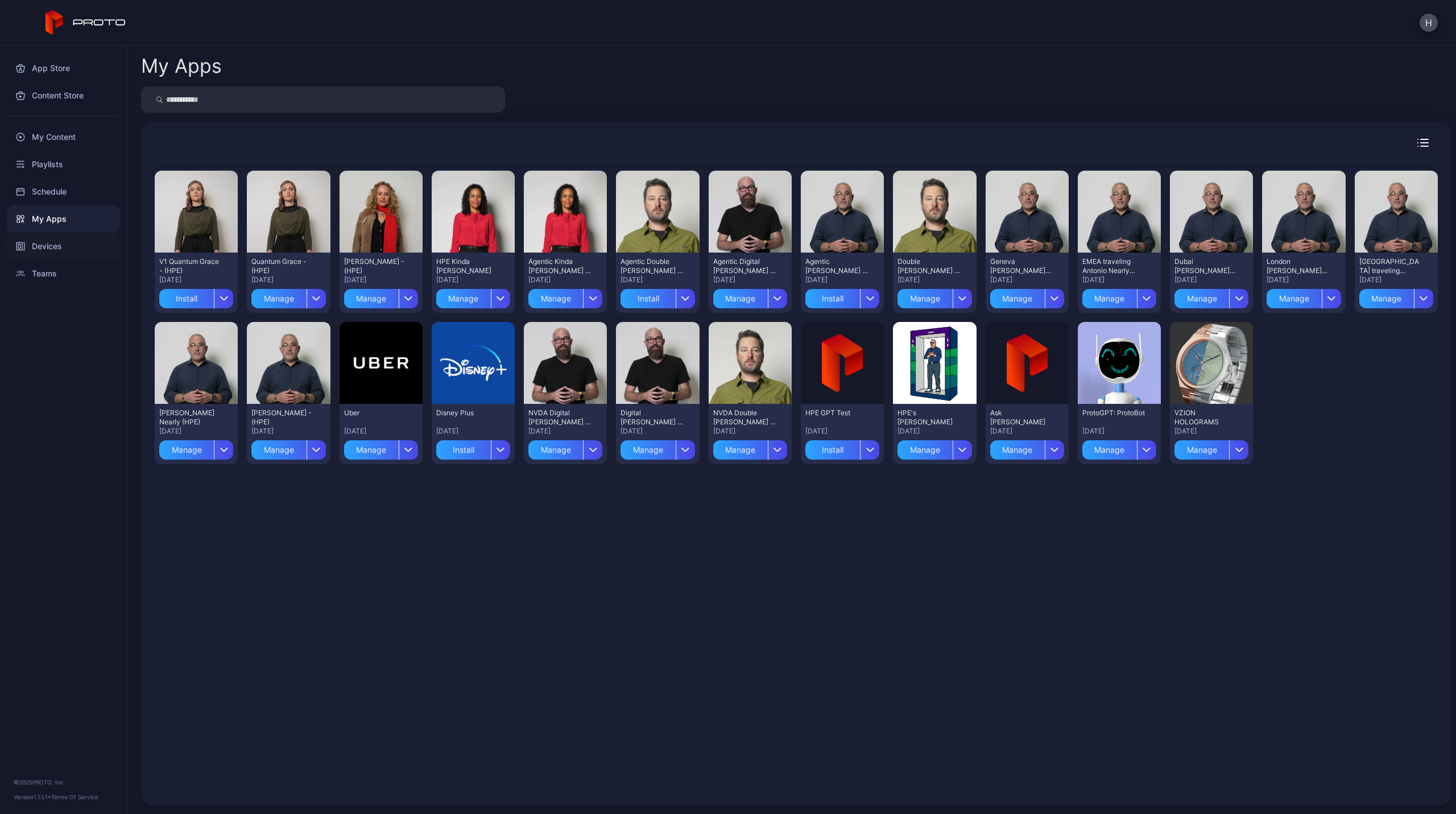
click at [57, 243] on div "Devices" at bounding box center [63, 246] width 113 height 27
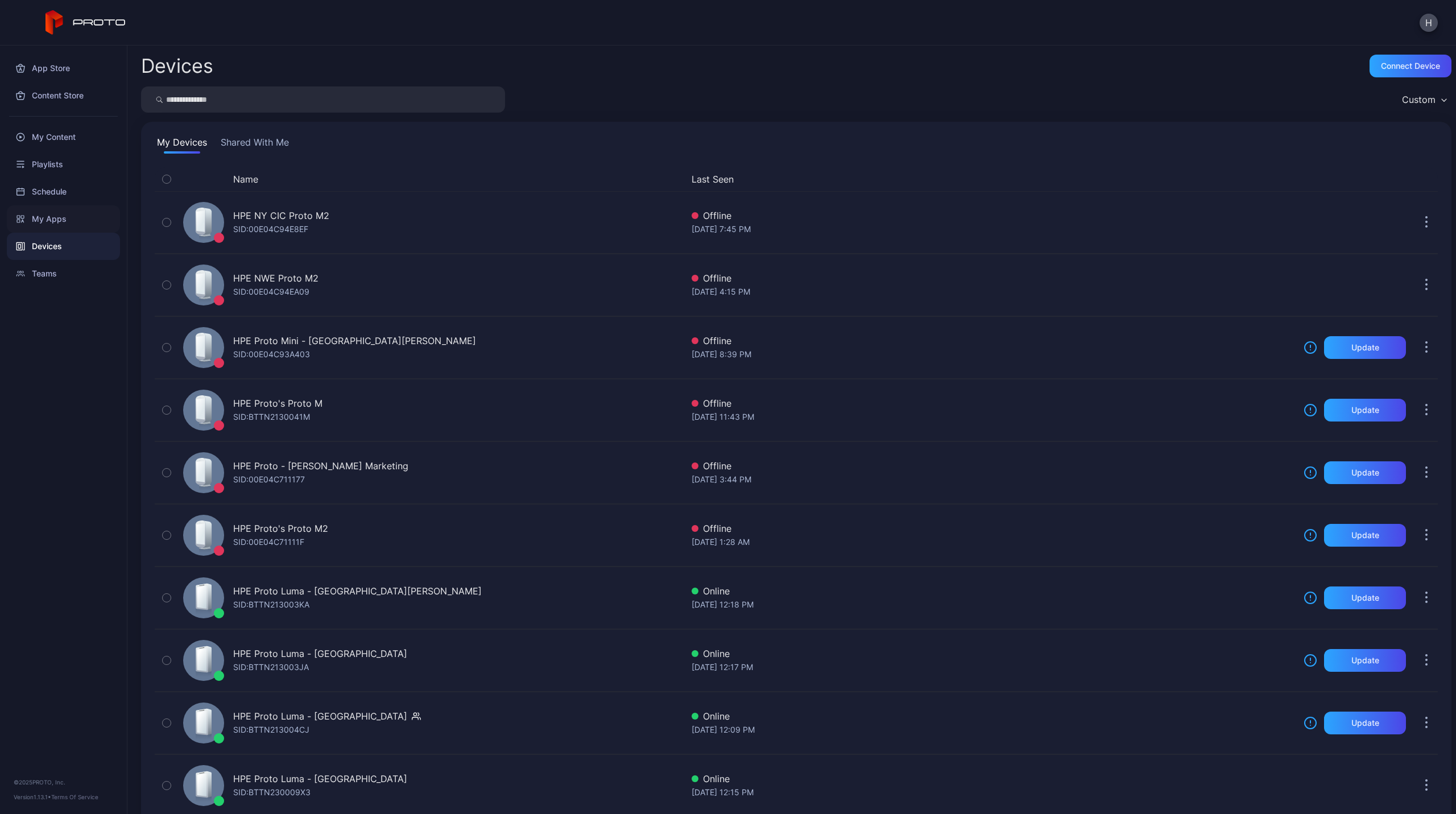
click at [51, 225] on div "My Apps" at bounding box center [63, 219] width 113 height 27
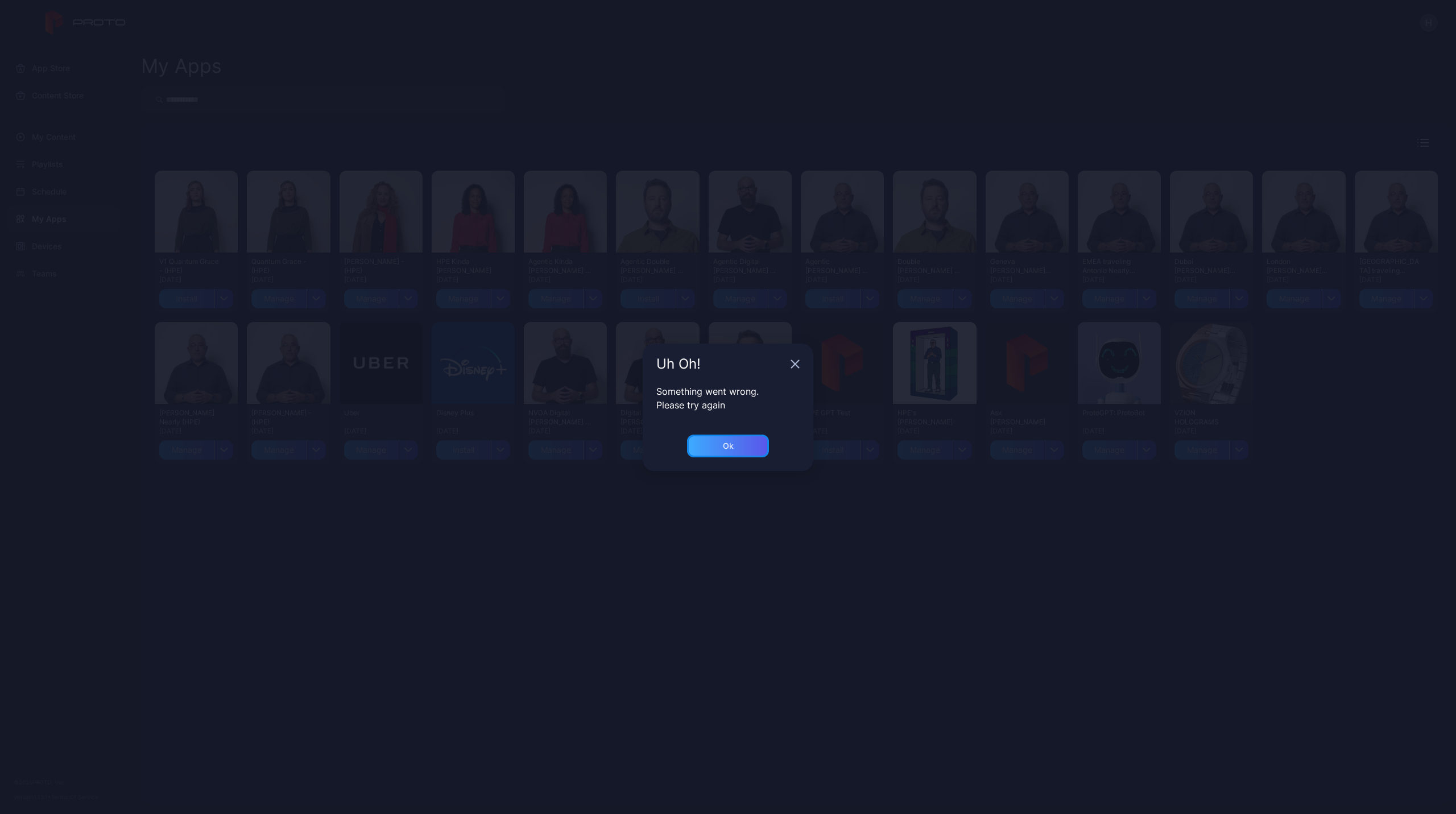
click at [706, 439] on div "Ok" at bounding box center [728, 446] width 82 height 23
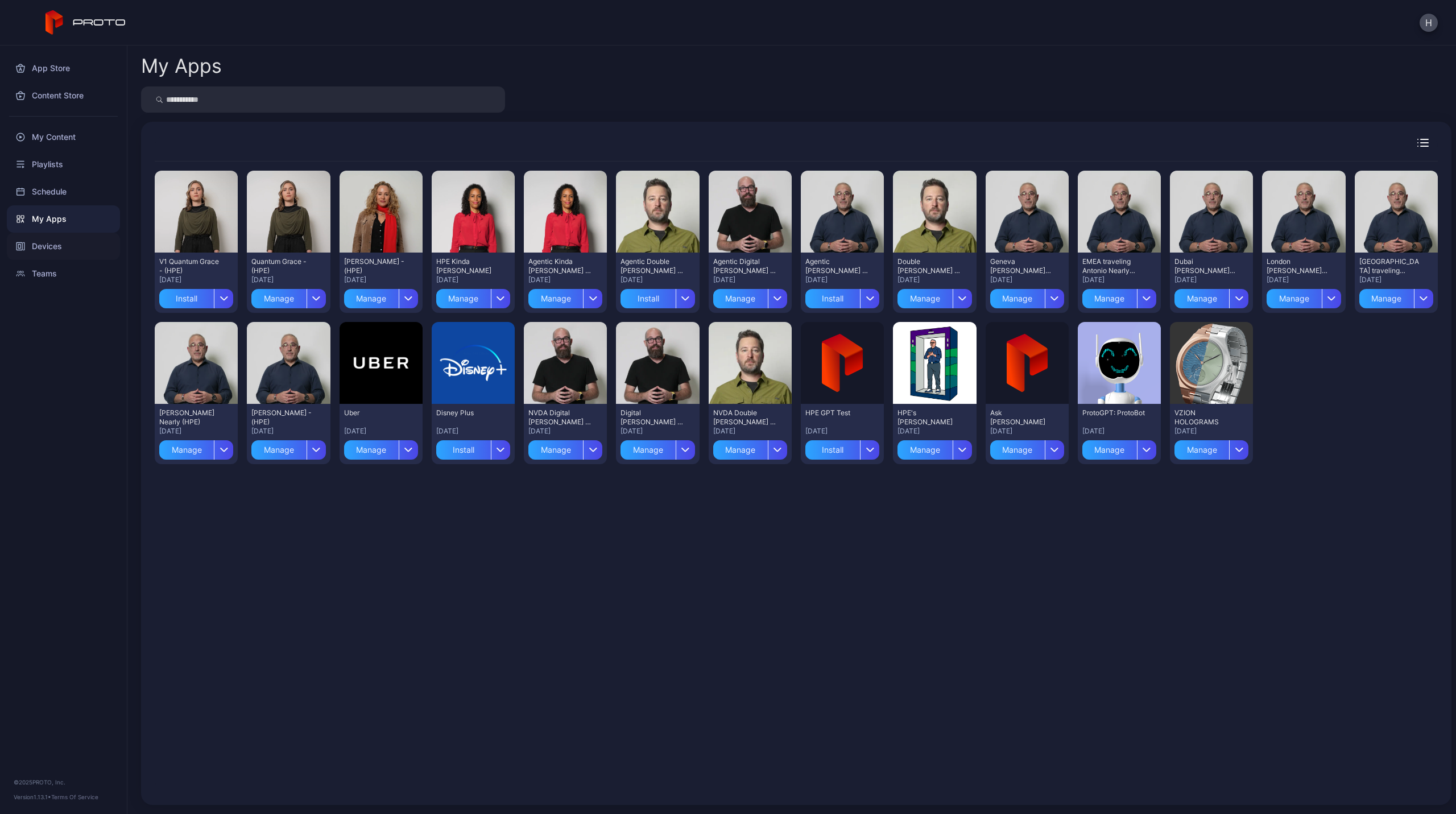
click at [51, 243] on div "Devices" at bounding box center [63, 246] width 113 height 27
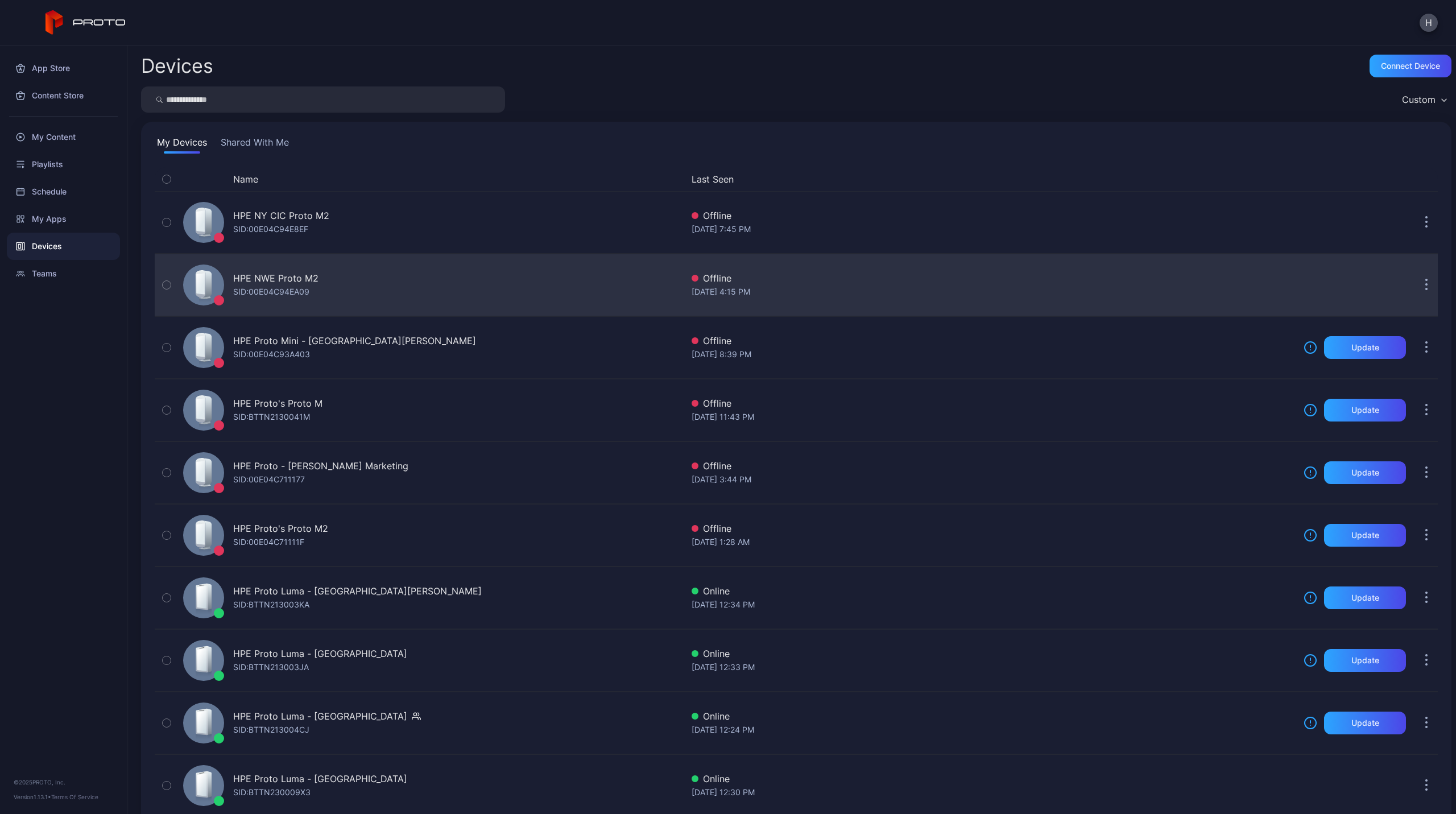
click at [290, 273] on div "HPE NWE Proto M2" at bounding box center [276, 278] width 85 height 14
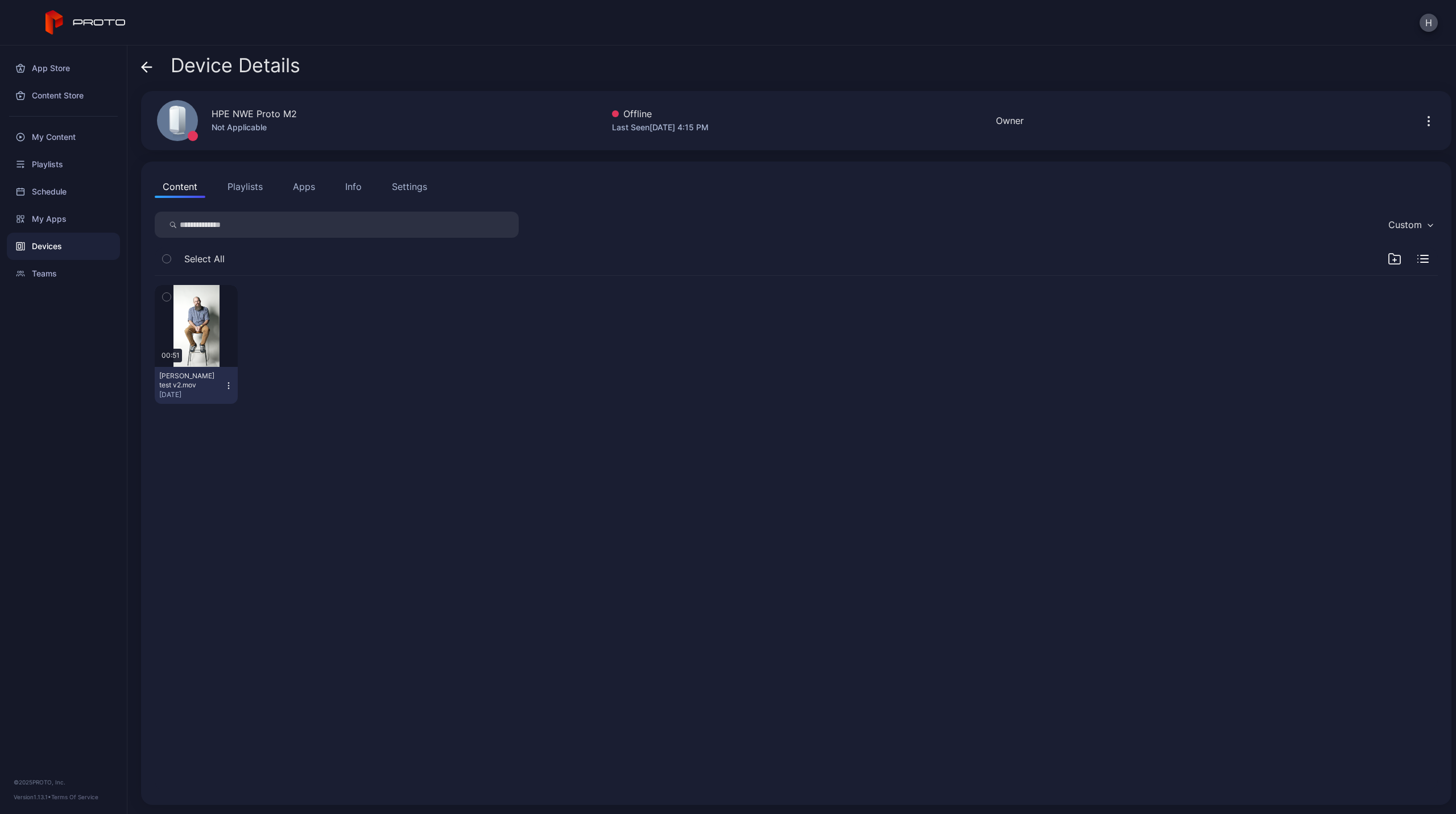
click at [312, 190] on button "Apps" at bounding box center [304, 186] width 38 height 23
